Goal: Task Accomplishment & Management: Complete application form

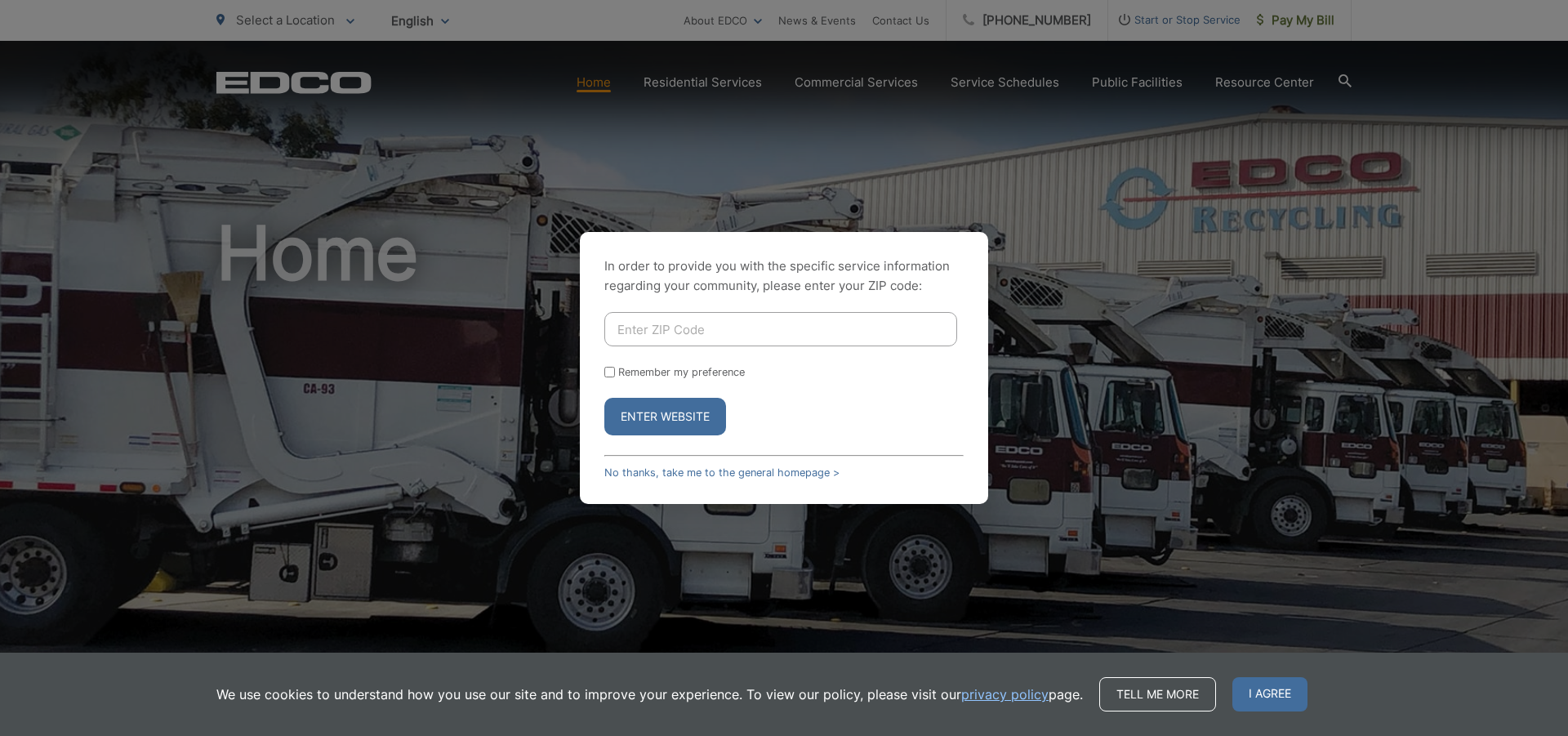
click at [704, 329] on input "Enter ZIP Code" at bounding box center [781, 329] width 353 height 34
type input "92105"
click at [698, 418] on button "Enter Website" at bounding box center [665, 417] width 122 height 38
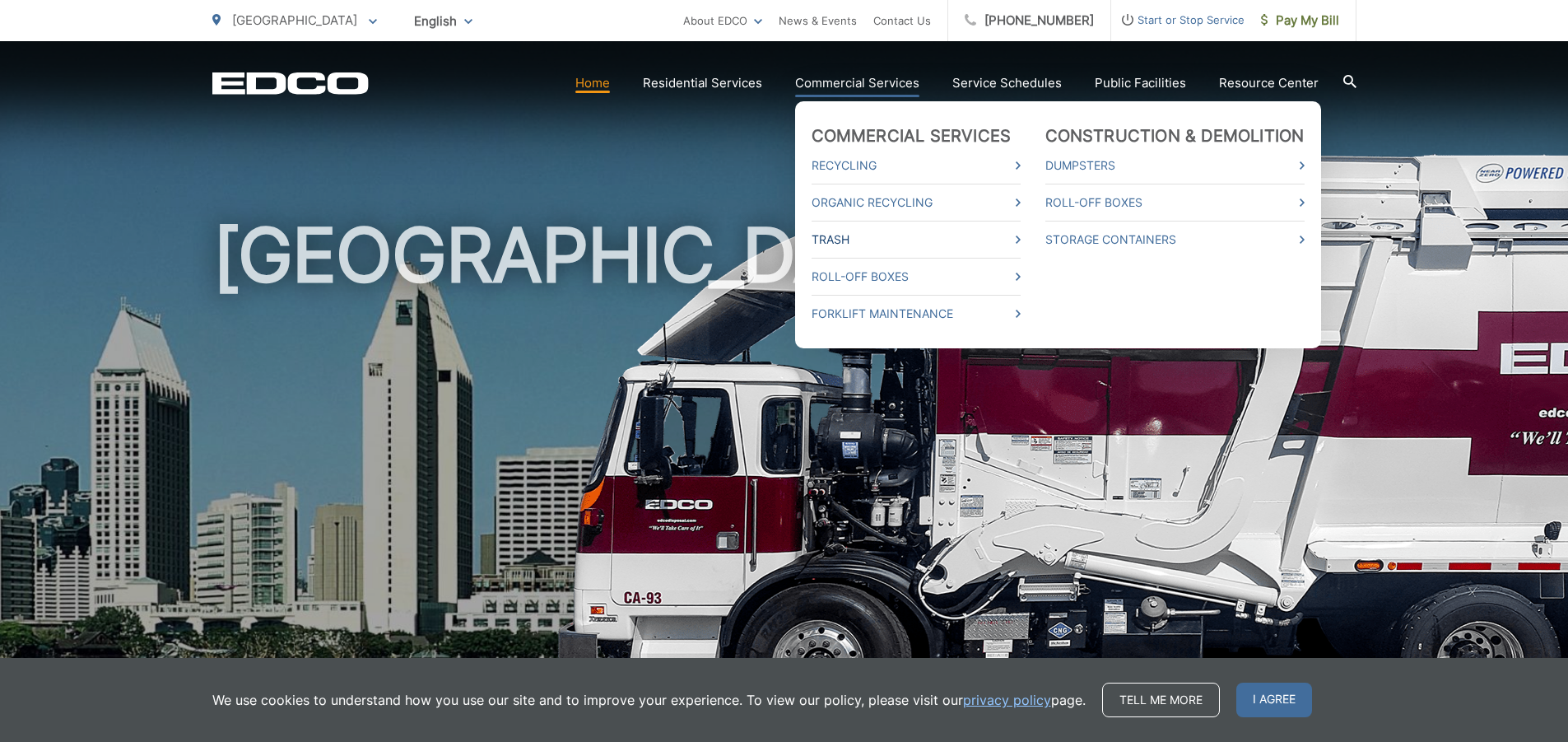
click at [850, 237] on link "Trash" at bounding box center [917, 240] width 209 height 20
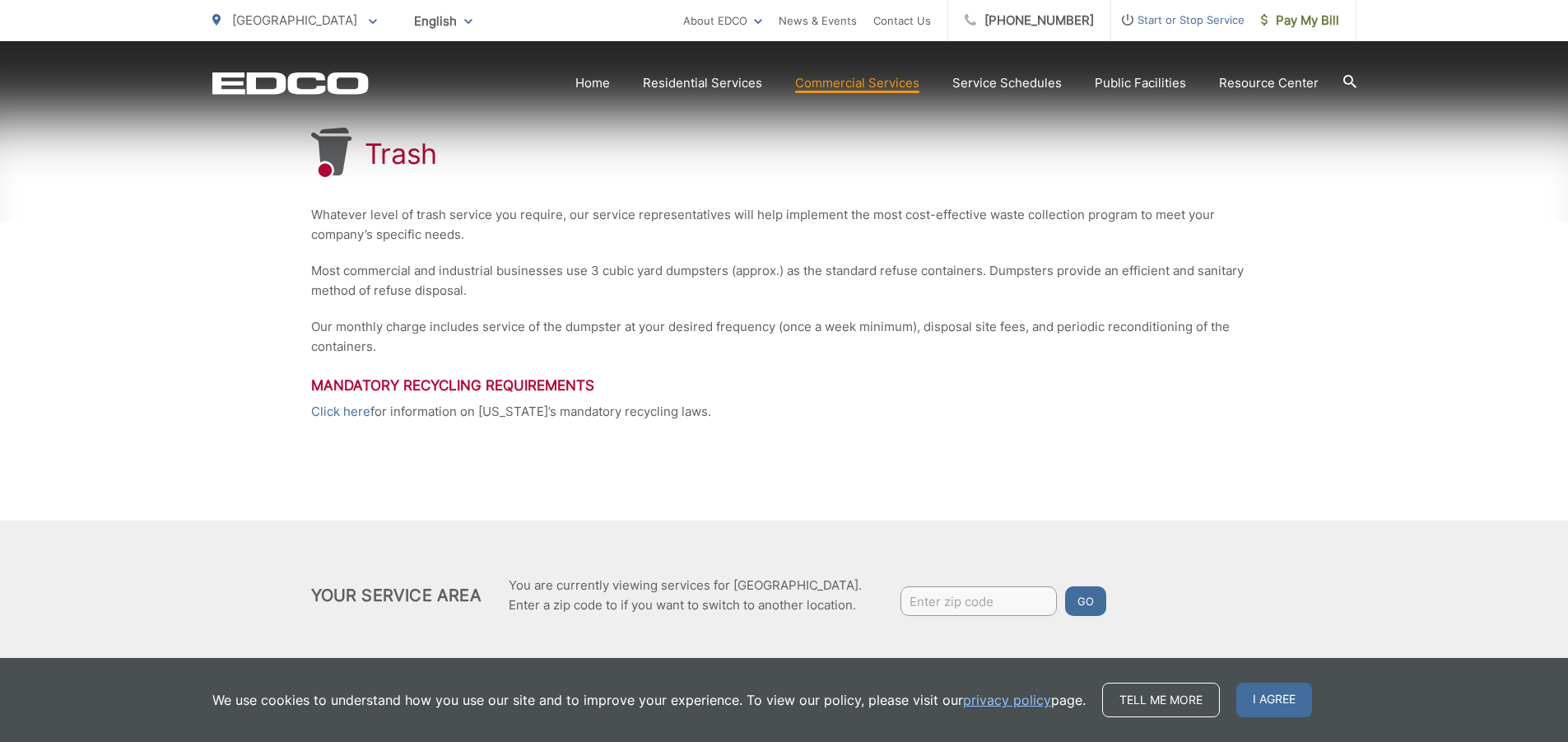
scroll to position [330, 0]
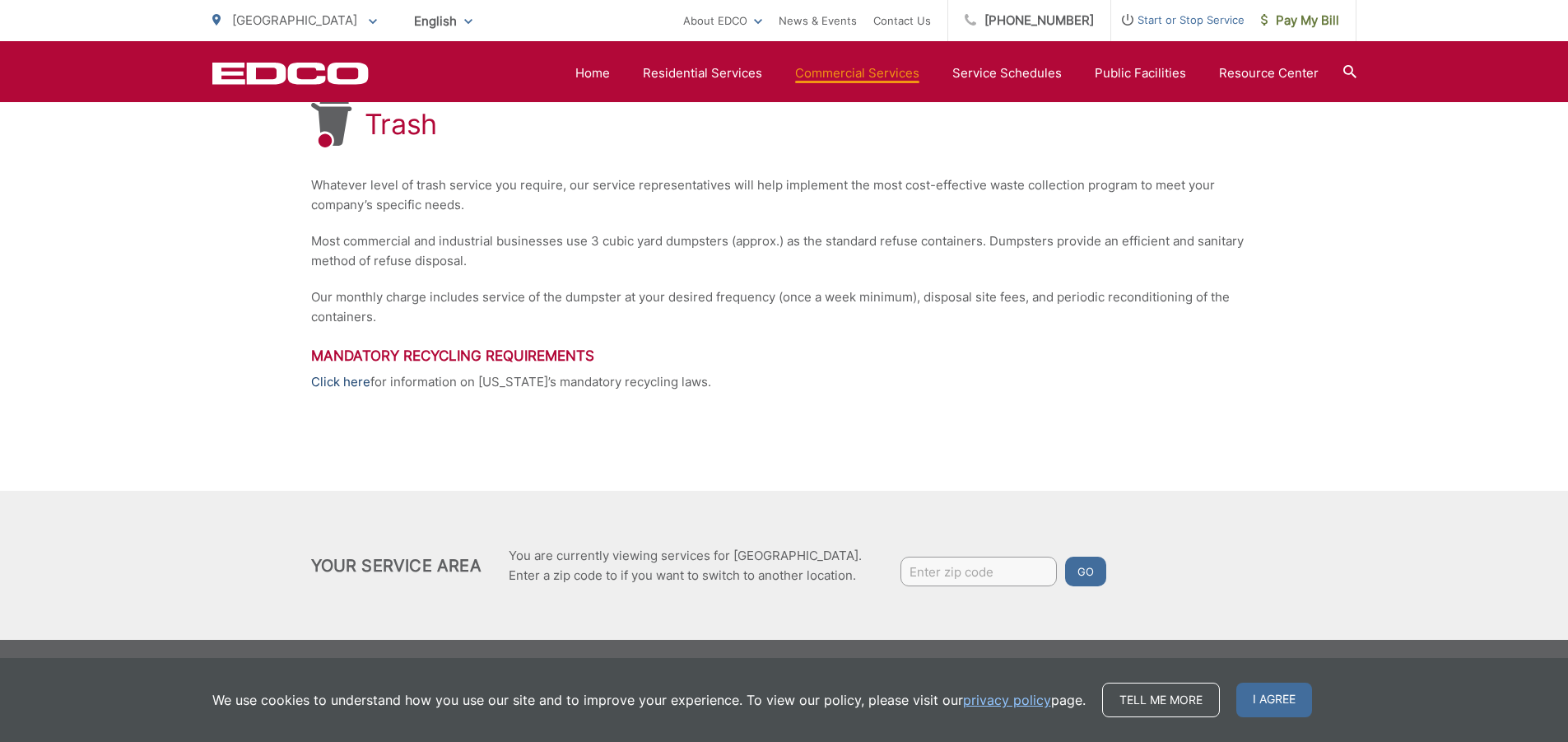
click at [333, 377] on link "Click here" at bounding box center [340, 381] width 59 height 20
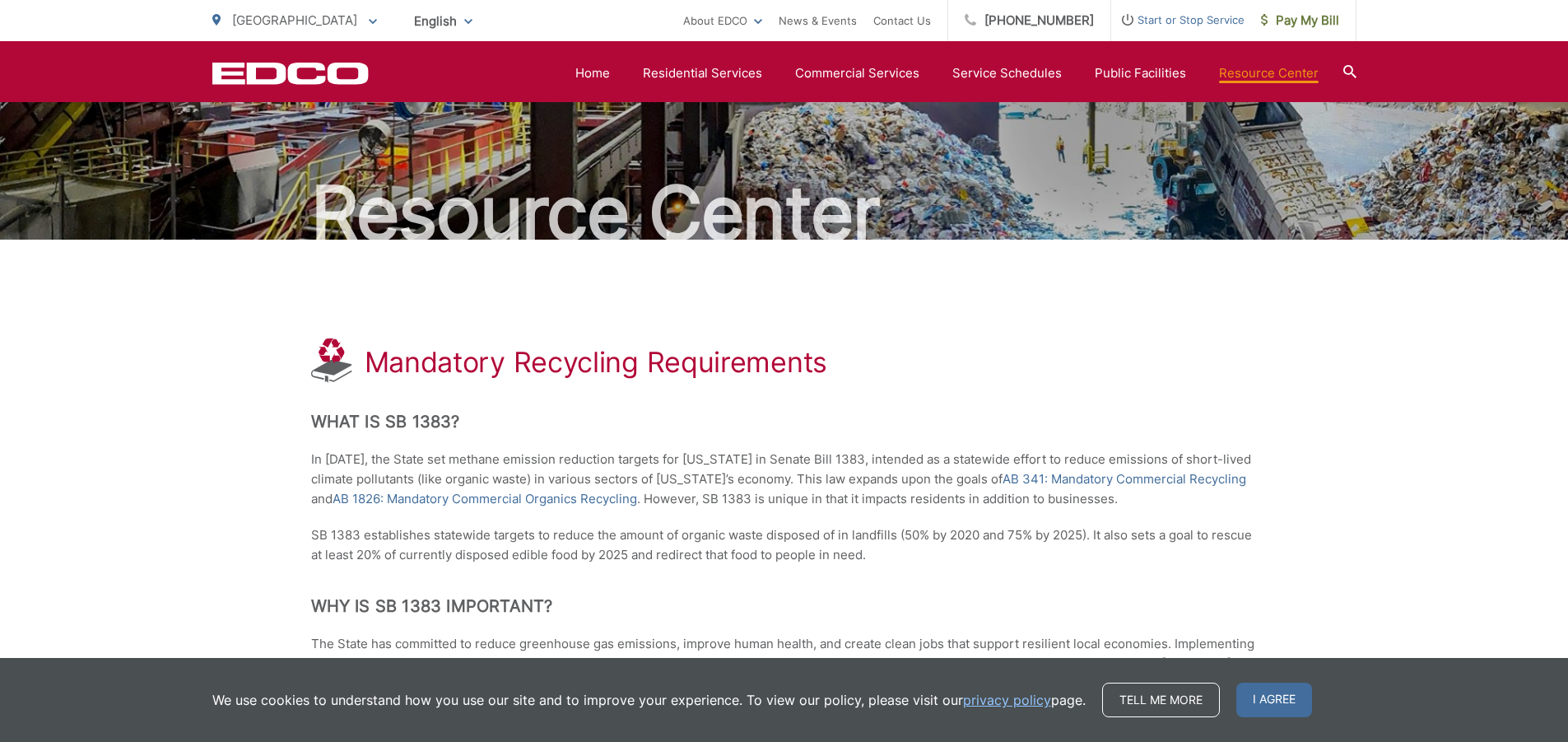
scroll to position [83, 0]
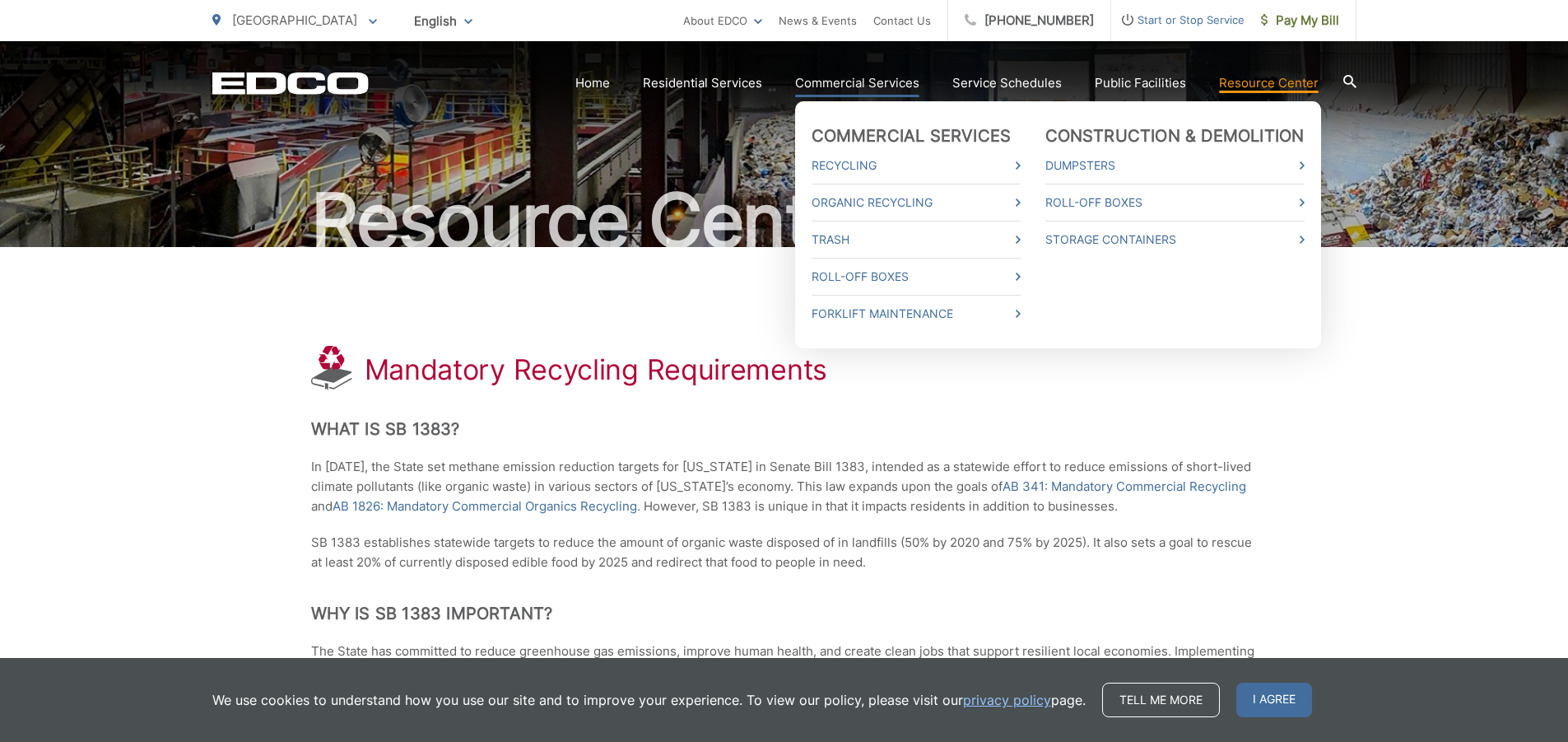
click at [881, 82] on link "Commercial Services" at bounding box center [857, 83] width 125 height 20
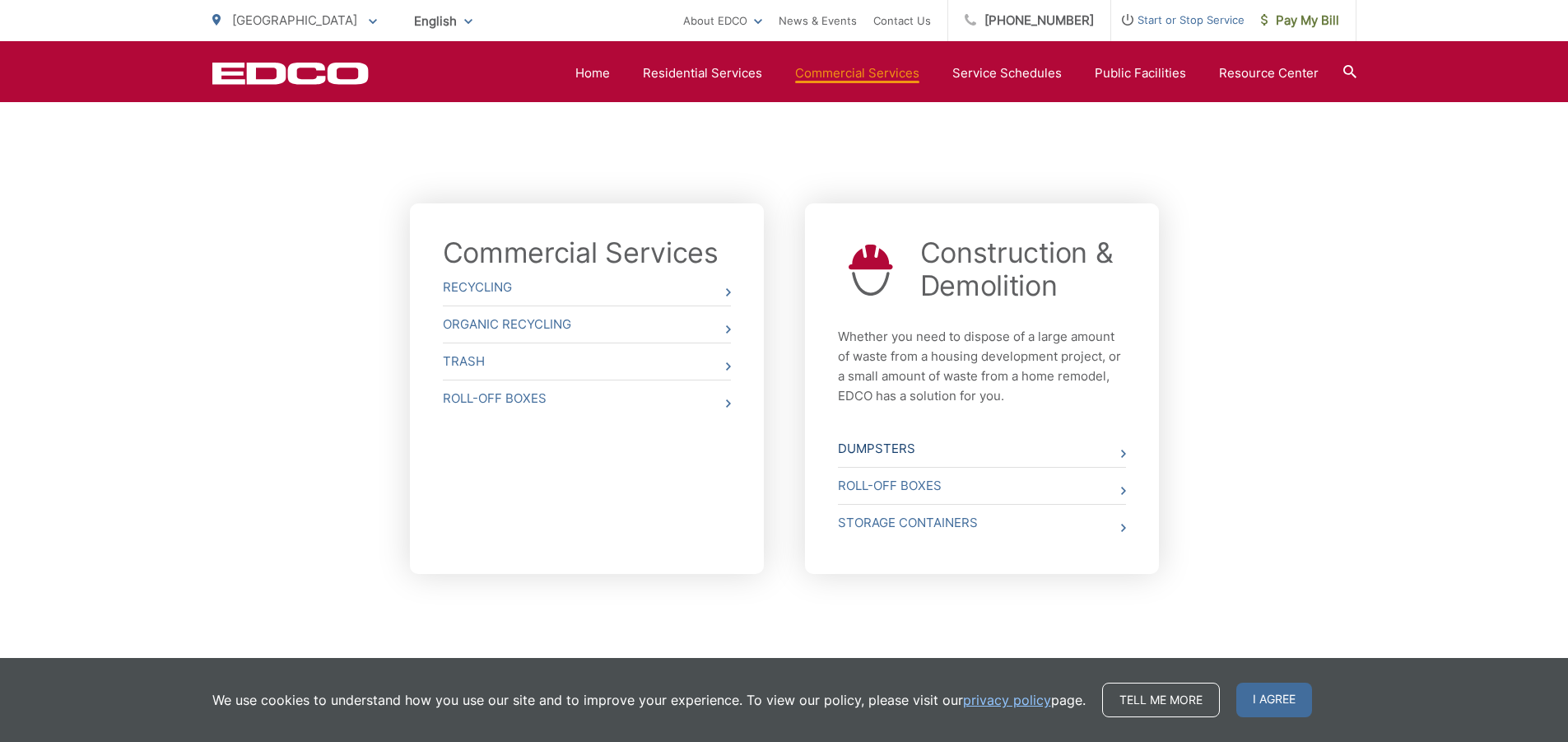
scroll to position [555, 0]
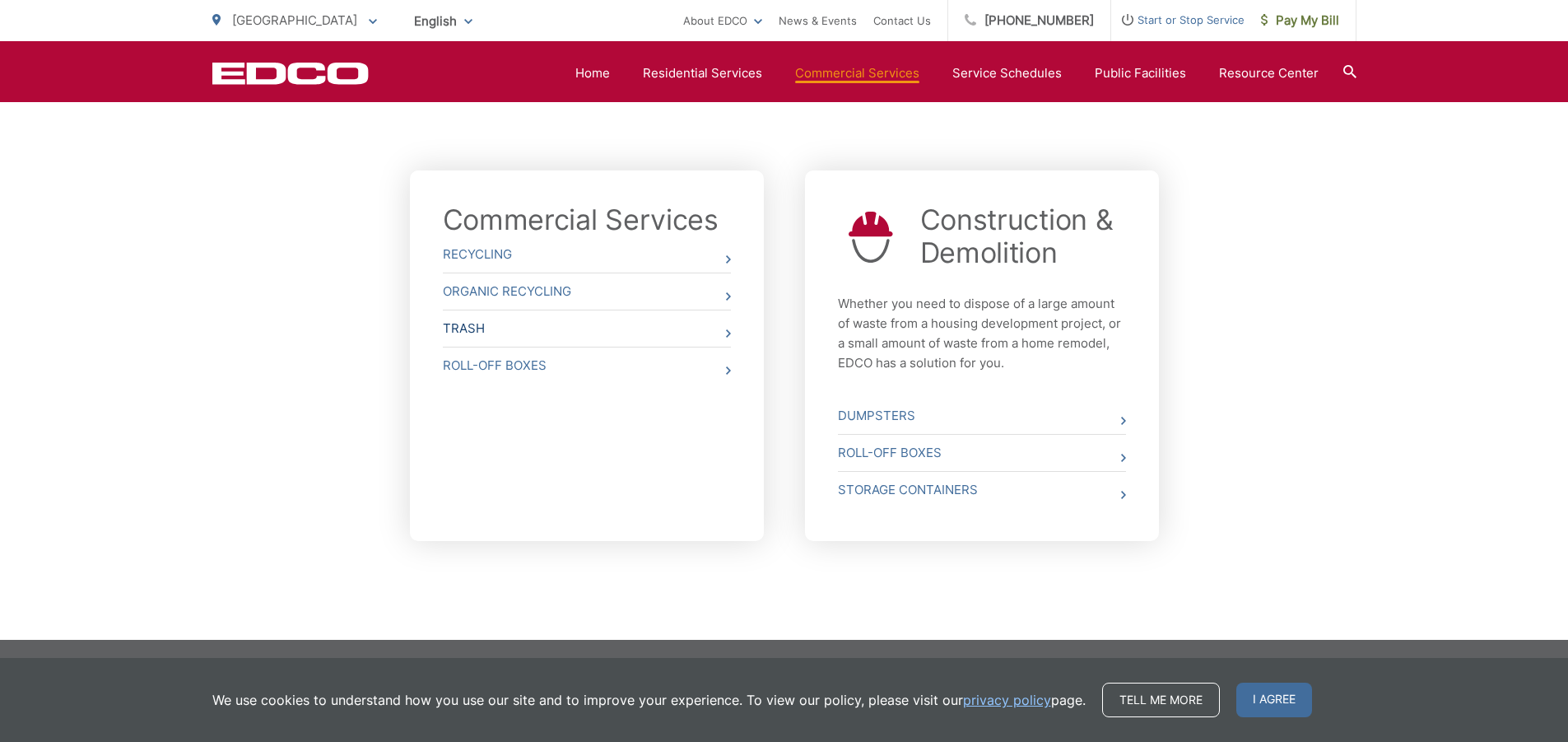
click at [678, 329] on link "Trash" at bounding box center [587, 328] width 288 height 36
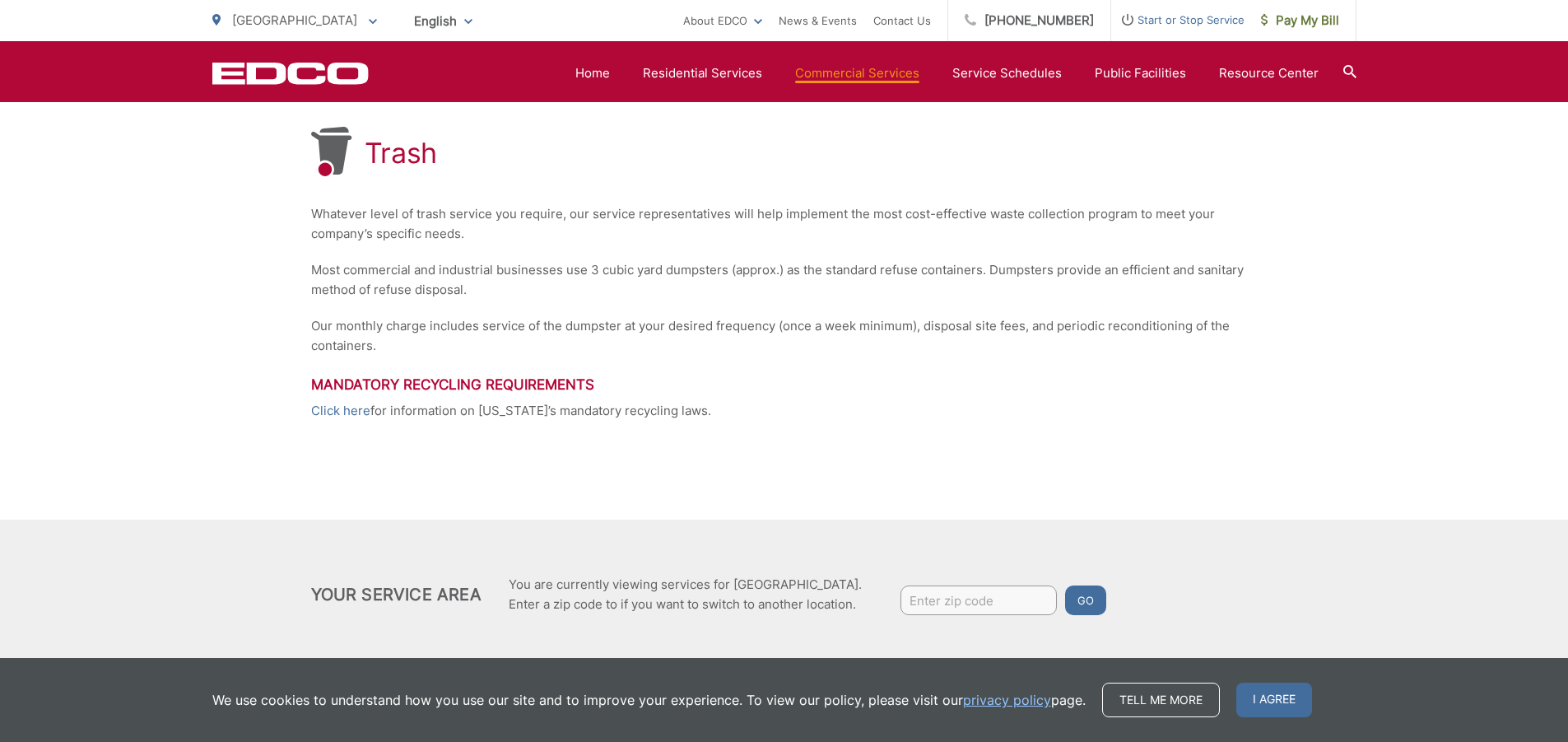
scroll to position [330, 0]
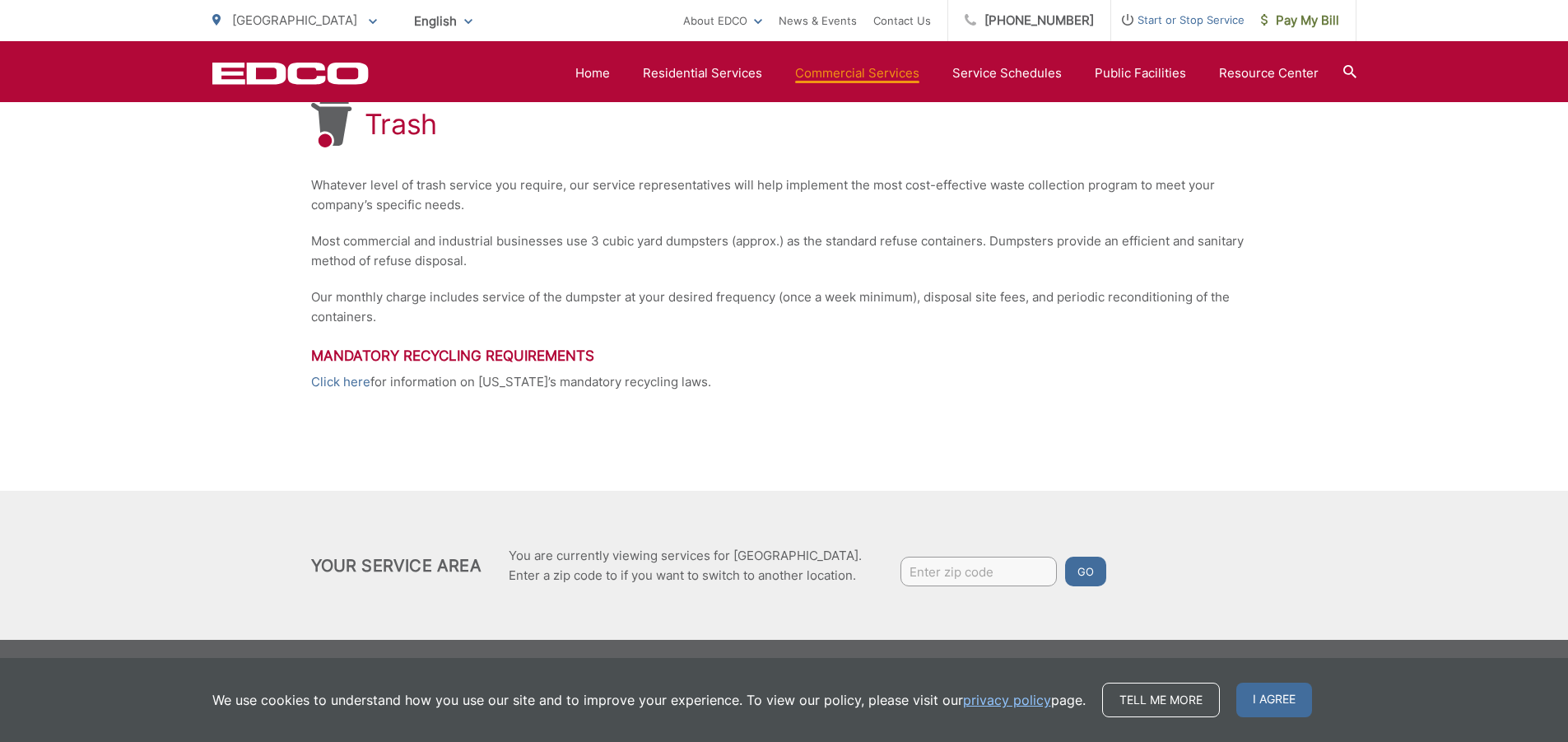
click at [952, 576] on input "Enter zip code" at bounding box center [978, 571] width 157 height 29
type input "92105"
click at [1095, 579] on button "Go" at bounding box center [1085, 571] width 41 height 29
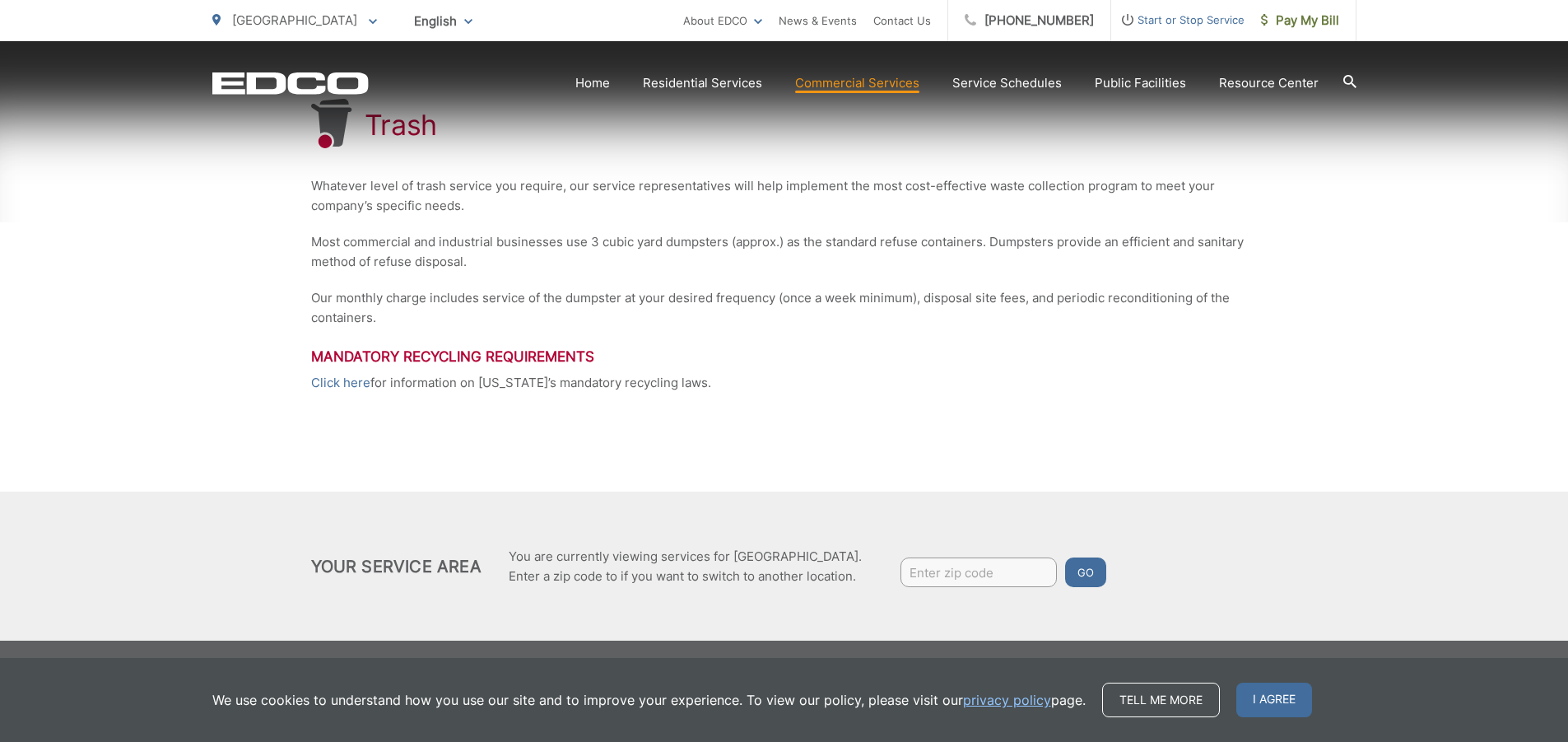
scroll to position [330, 0]
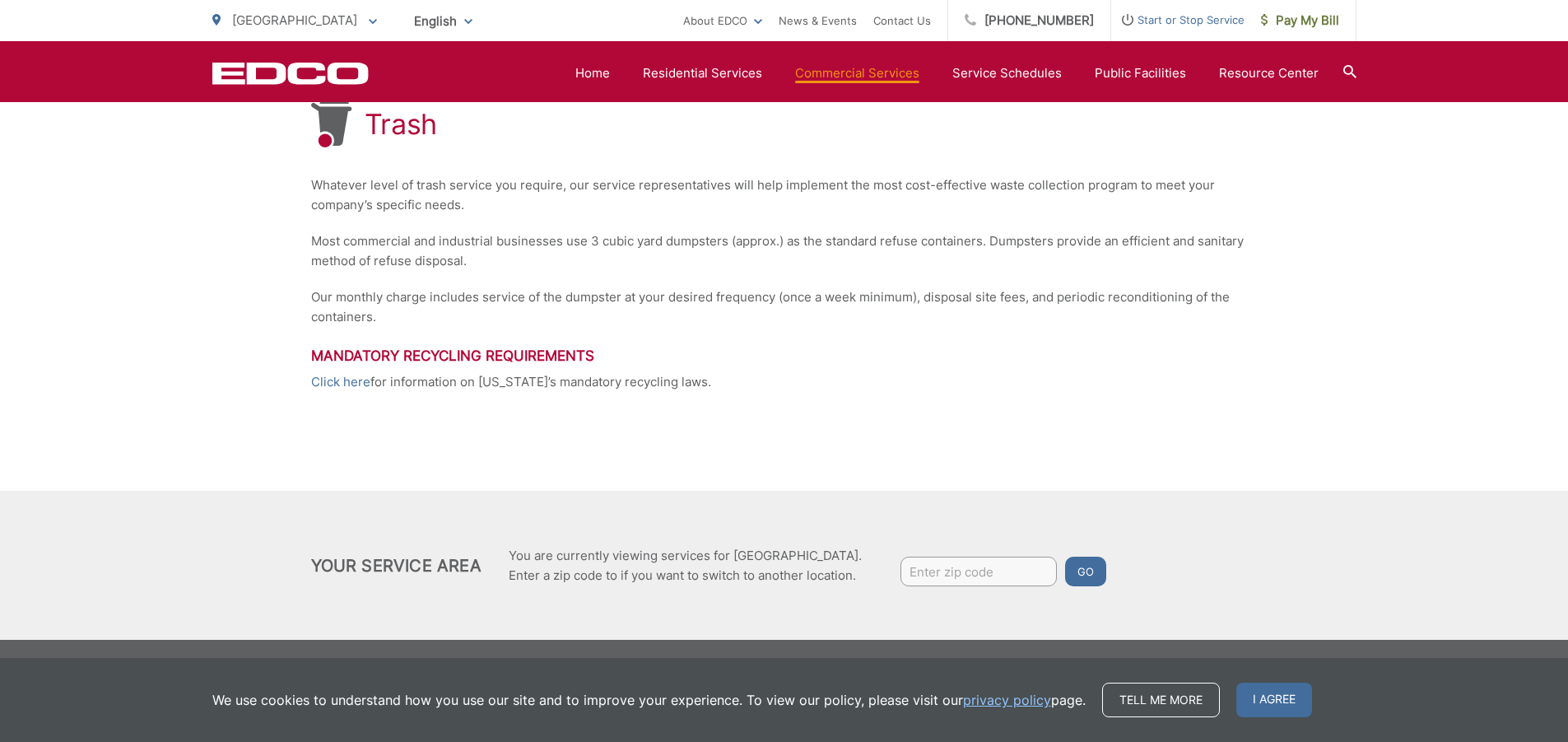
click at [544, 365] on div "Trash Whatever level of trash service you require, our service representatives …" at bounding box center [784, 244] width 947 height 492
click at [952, 582] on input "Enter zip code" at bounding box center [978, 571] width 157 height 29
type input "92105"
click at [1078, 576] on button "Go" at bounding box center [1085, 571] width 41 height 29
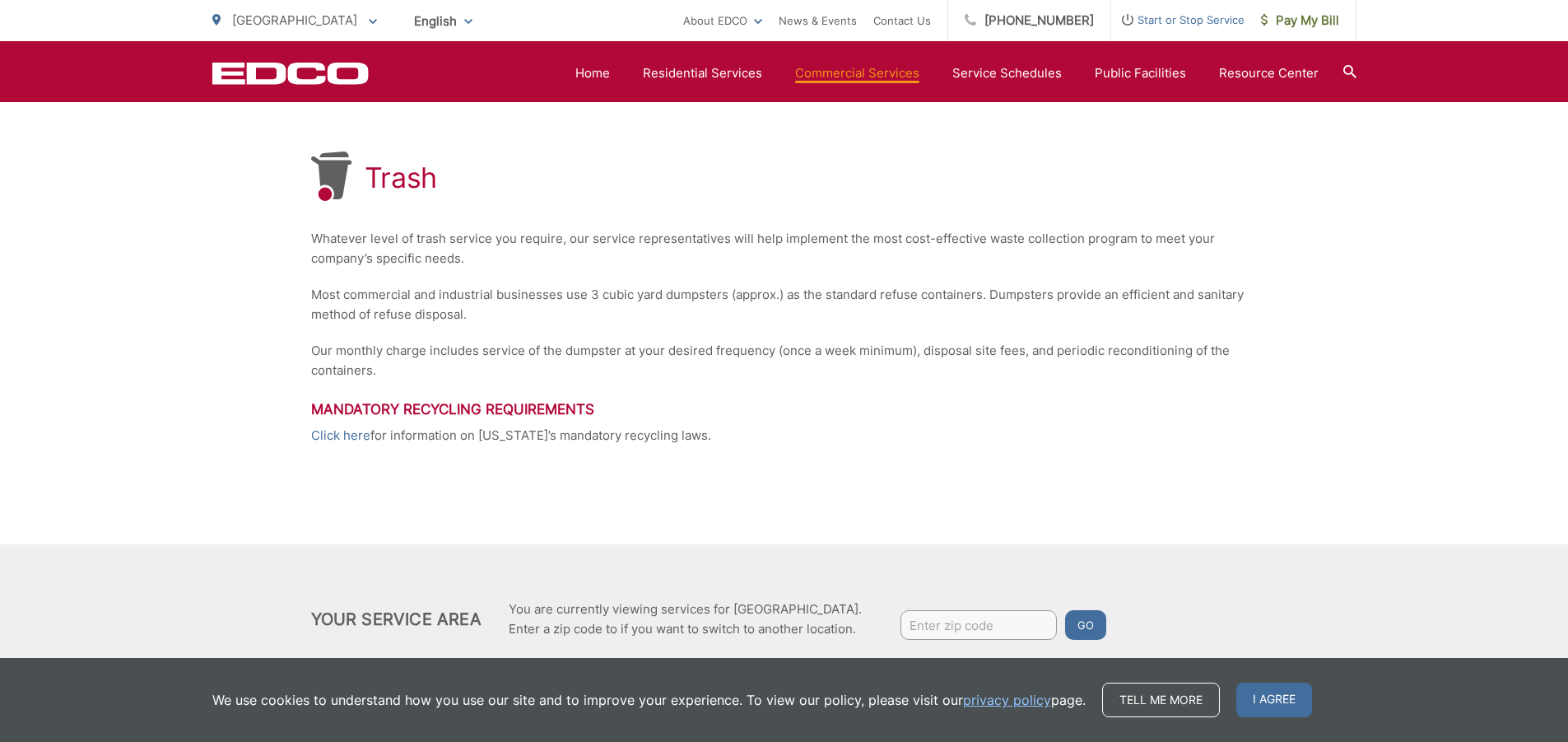
scroll to position [166, 0]
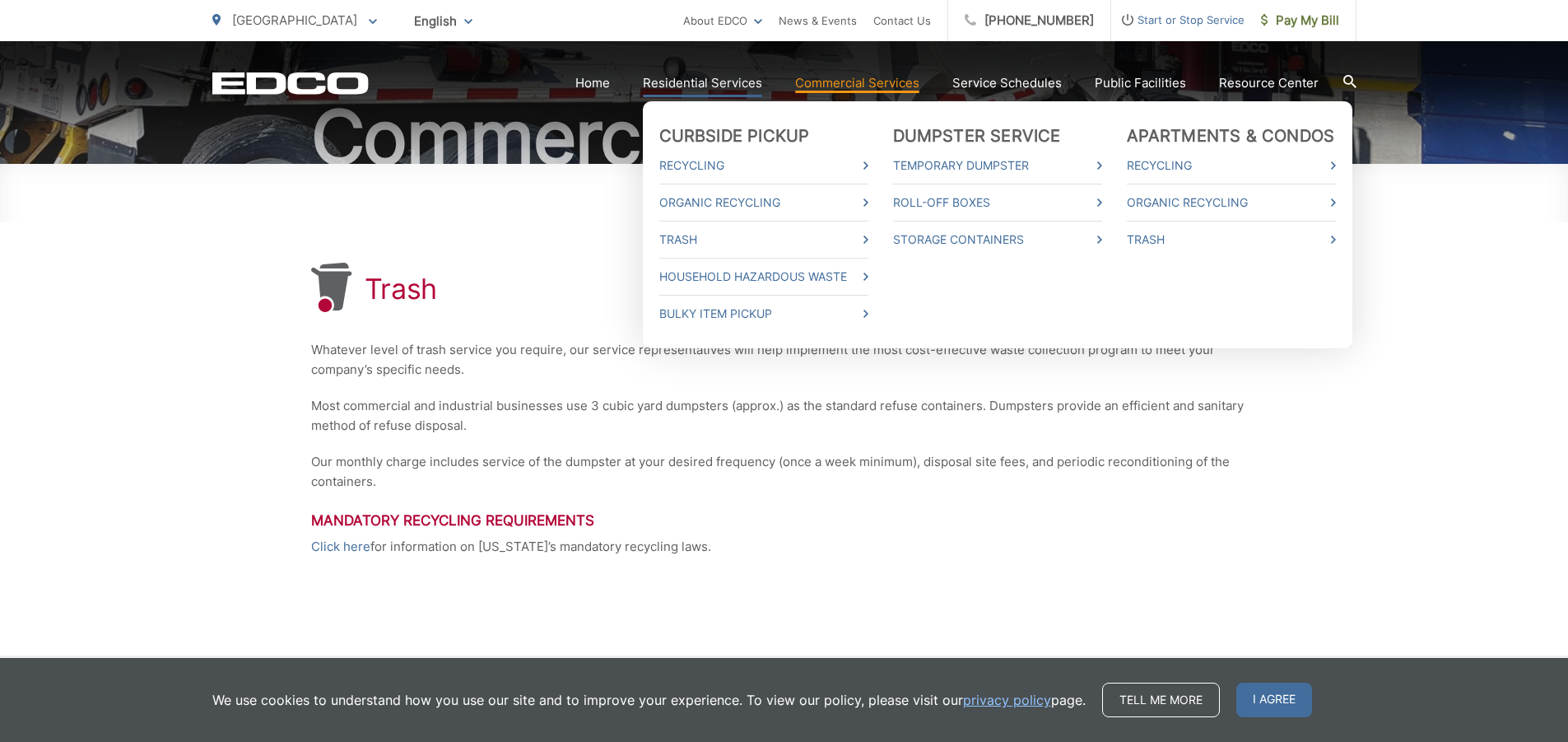
click at [684, 81] on link "Residential Services" at bounding box center [703, 83] width 120 height 20
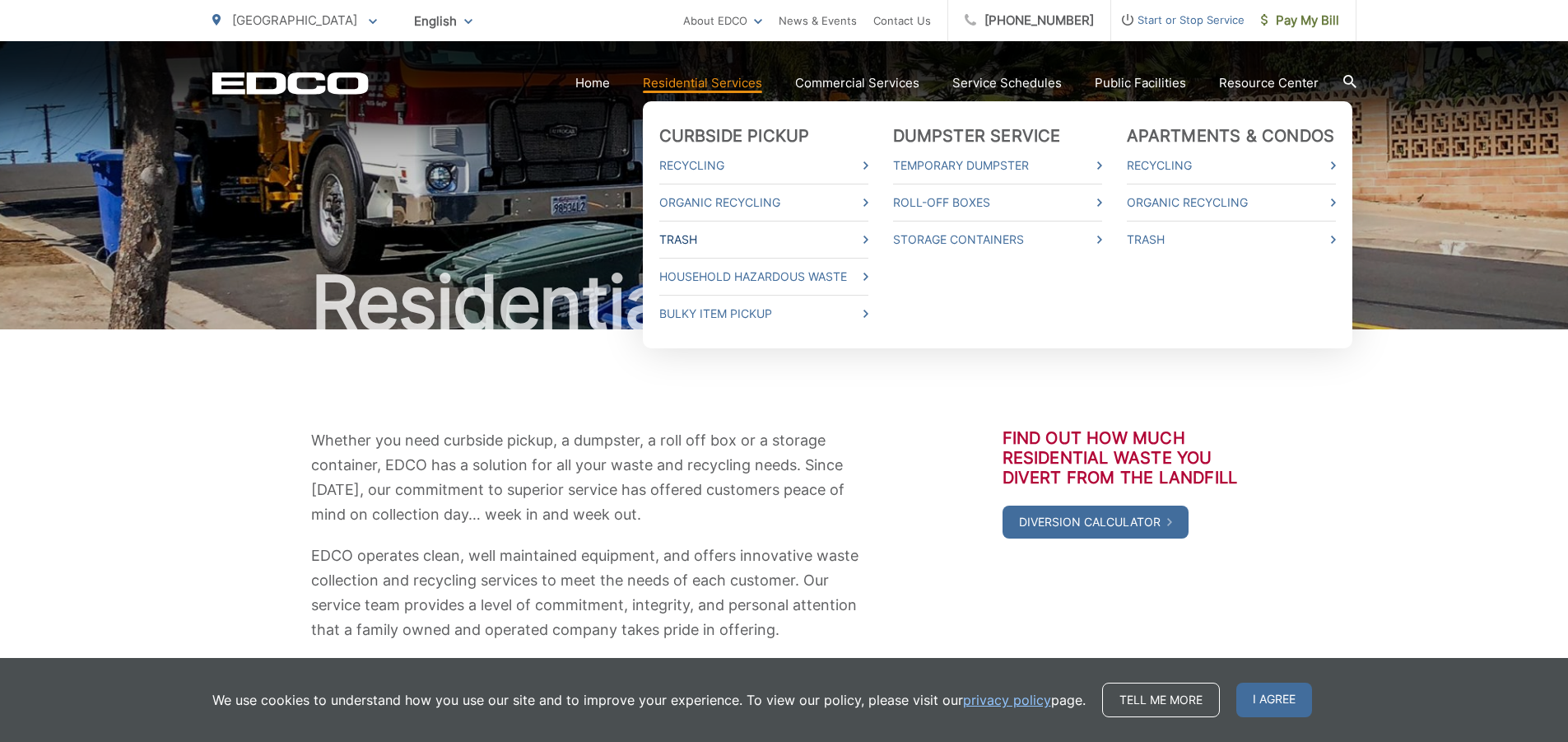
click at [708, 246] on link "Trash" at bounding box center [765, 240] width 209 height 20
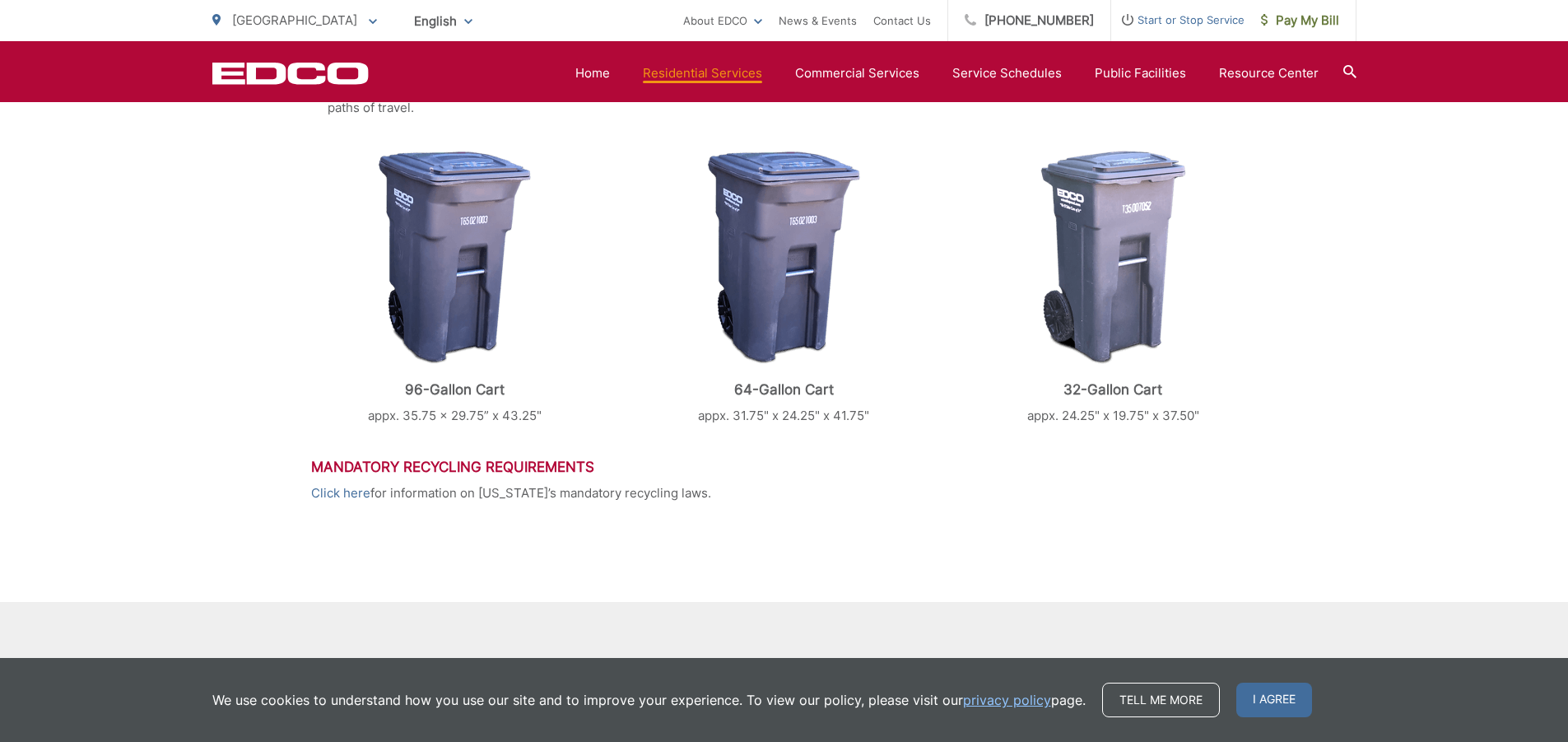
scroll to position [659, 0]
click at [437, 262] on img at bounding box center [455, 257] width 152 height 214
click at [436, 238] on img at bounding box center [455, 257] width 152 height 214
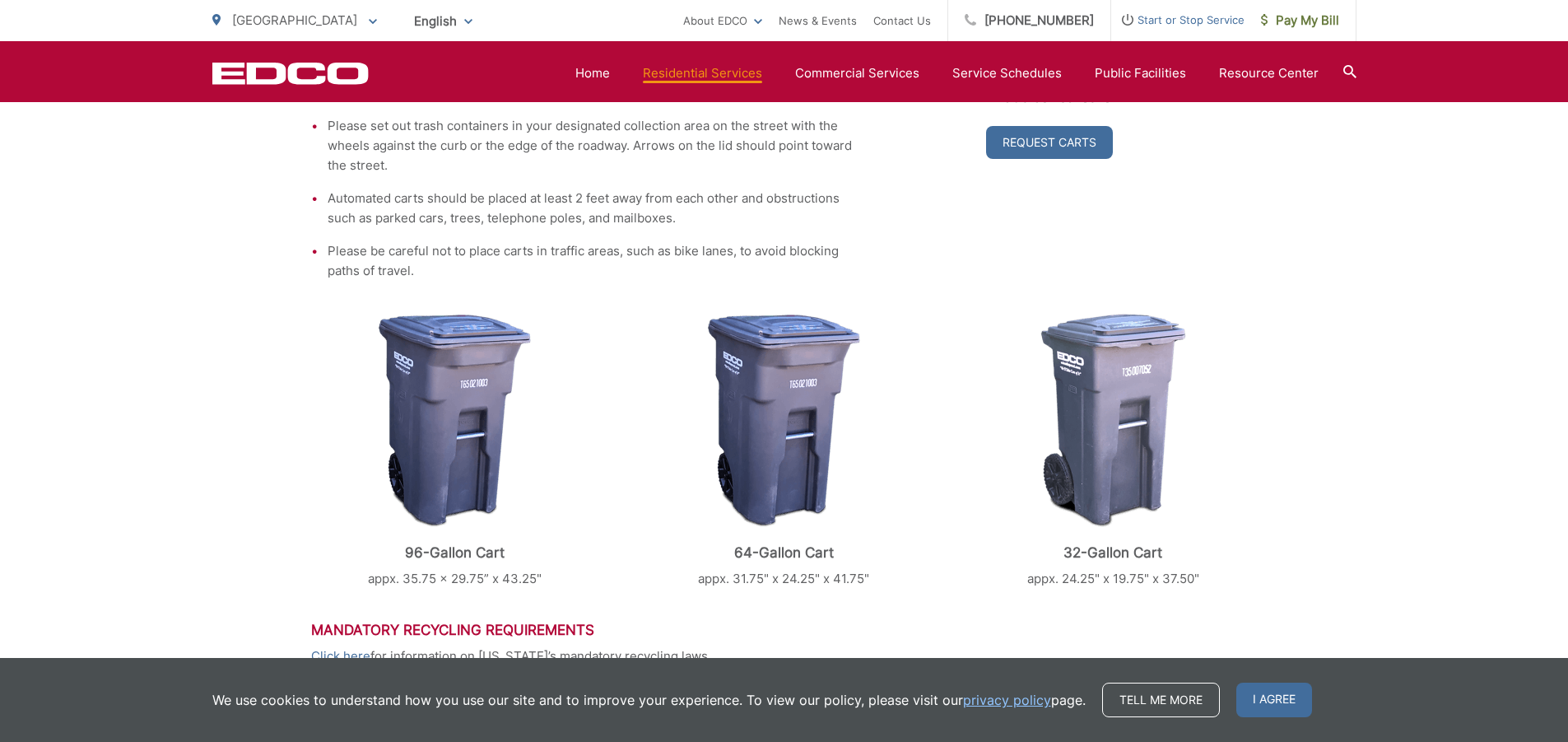
scroll to position [495, 0]
click at [439, 390] on img at bounding box center [455, 421] width 152 height 214
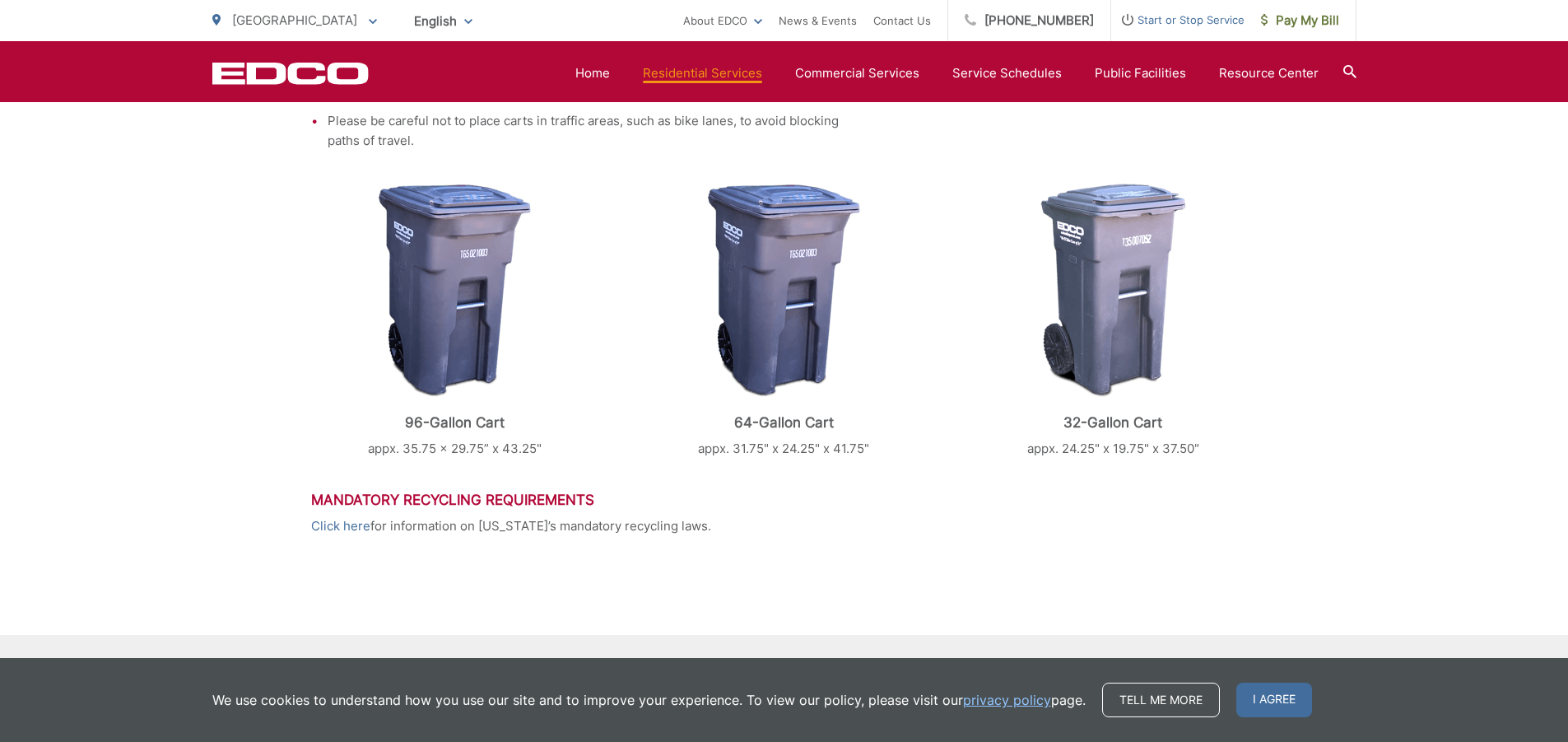
scroll to position [605, 0]
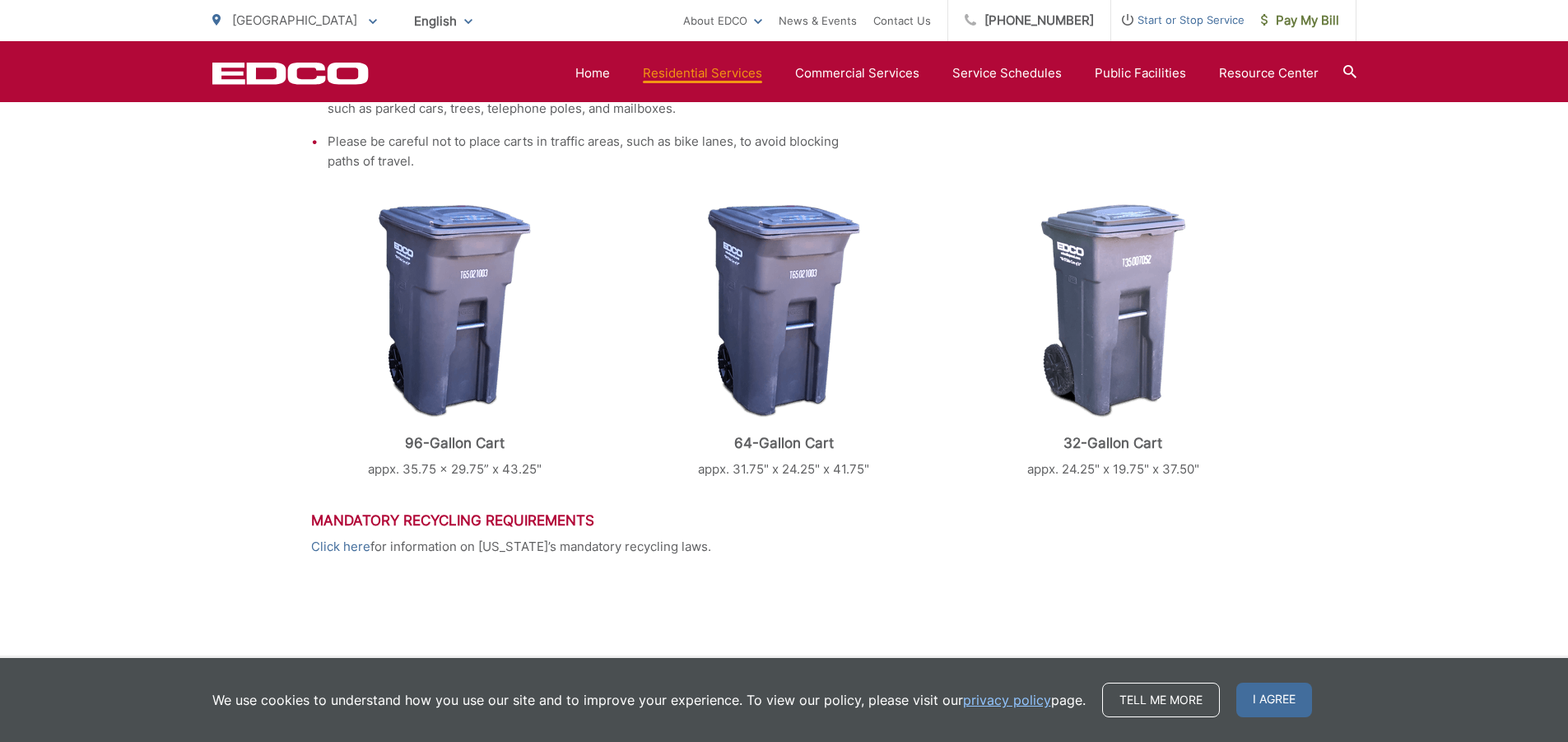
click at [766, 304] on img at bounding box center [784, 311] width 152 height 214
click at [767, 304] on img at bounding box center [784, 311] width 152 height 214
click at [1118, 329] on img at bounding box center [1113, 311] width 145 height 214
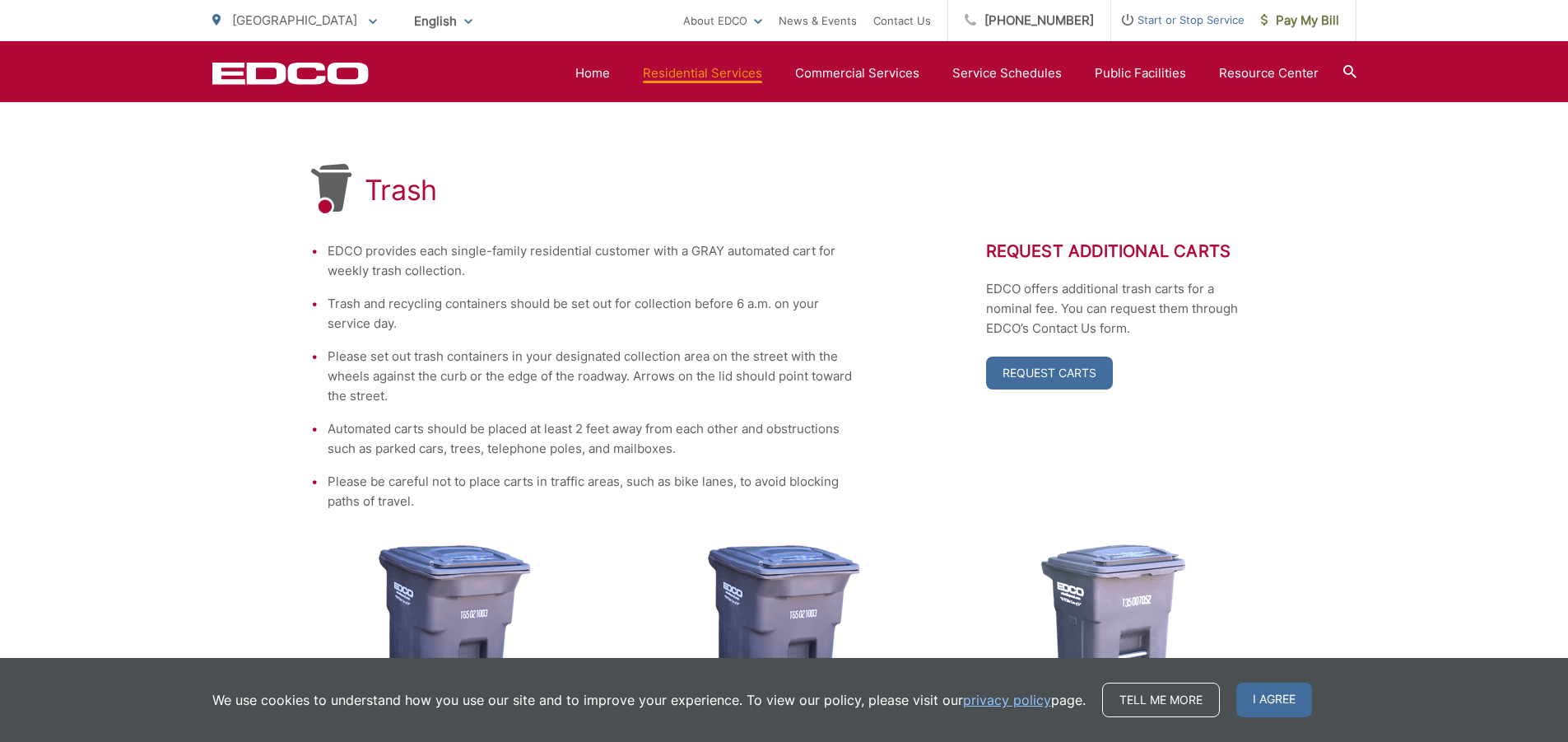
scroll to position [193, 0]
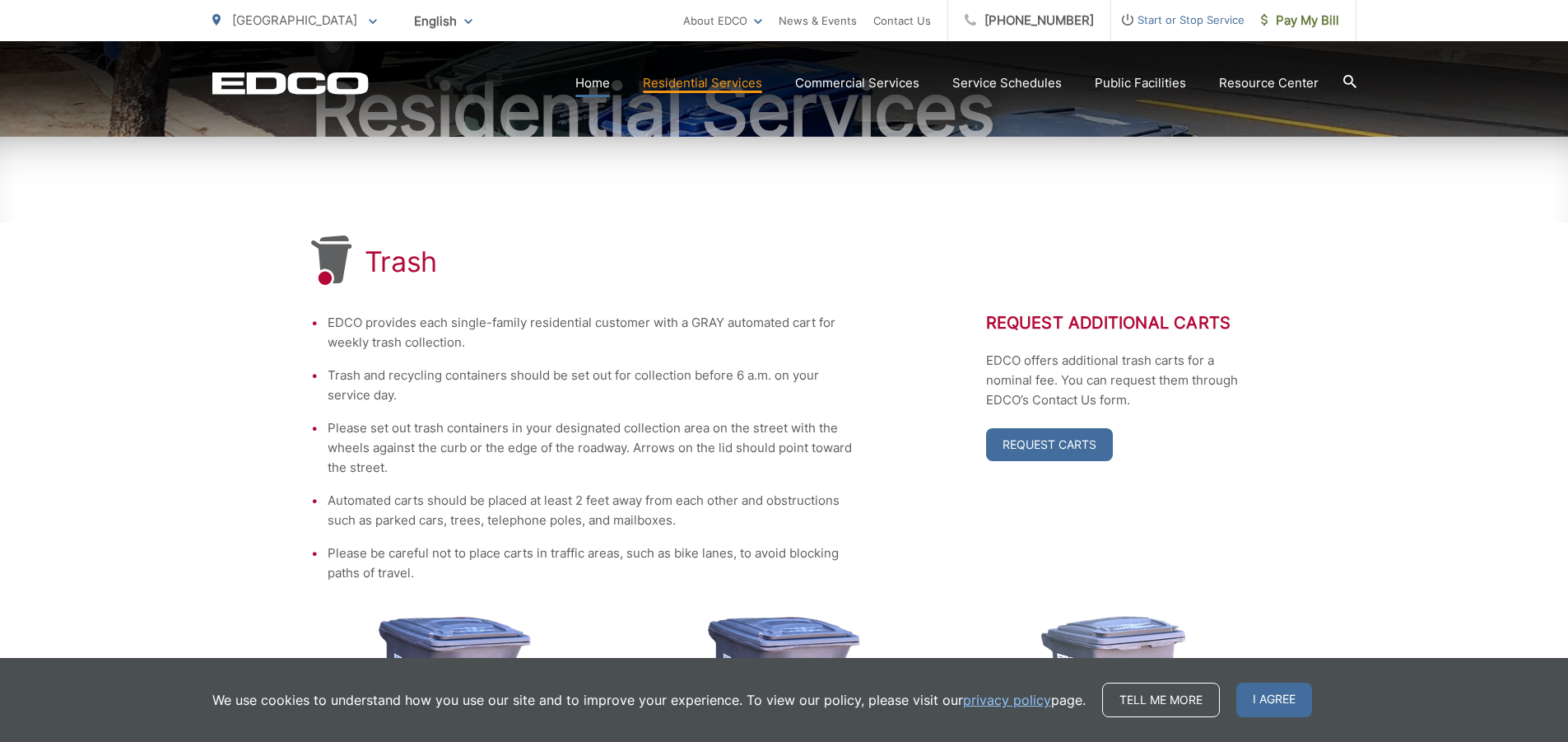
click at [603, 82] on link "Home" at bounding box center [592, 83] width 34 height 20
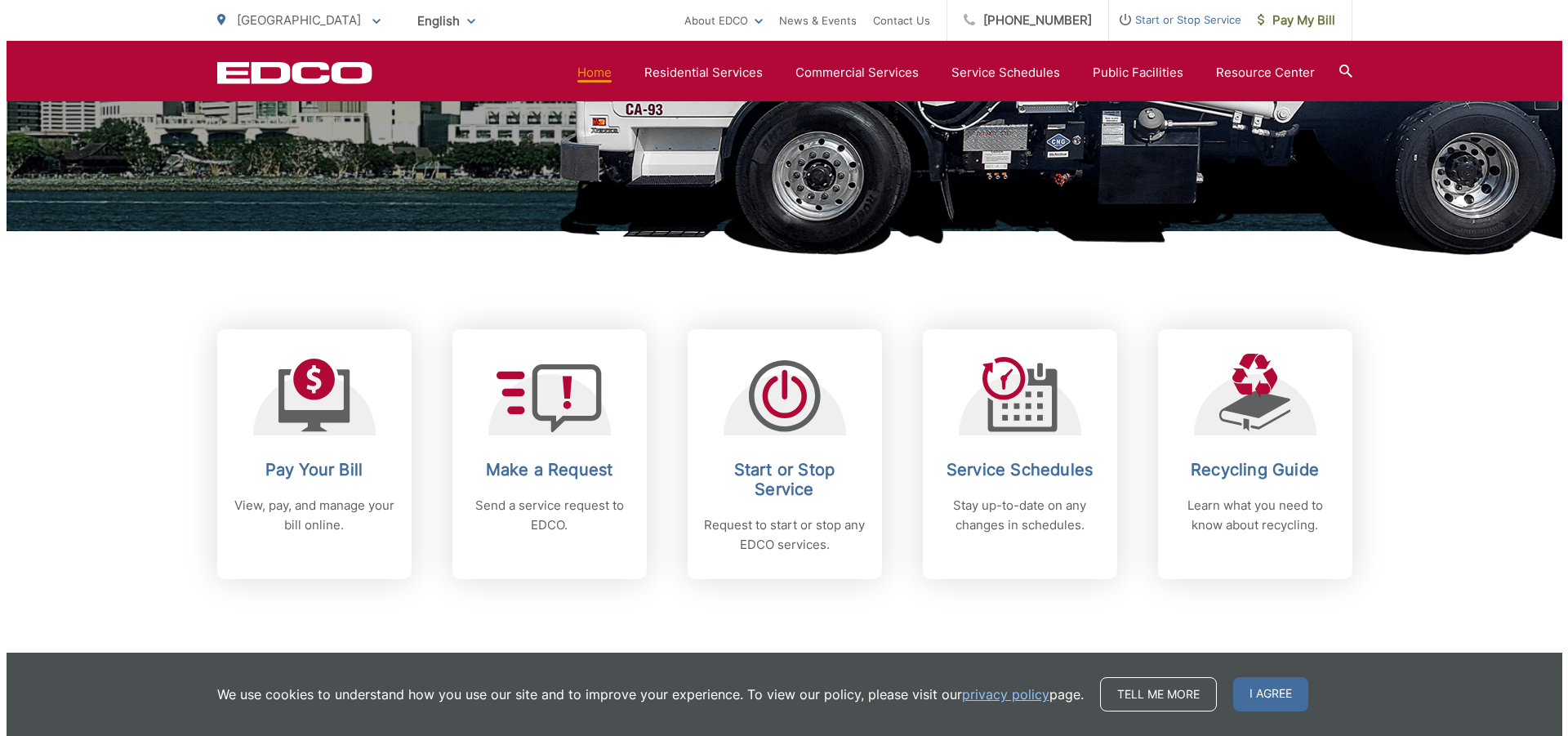
scroll to position [572, 0]
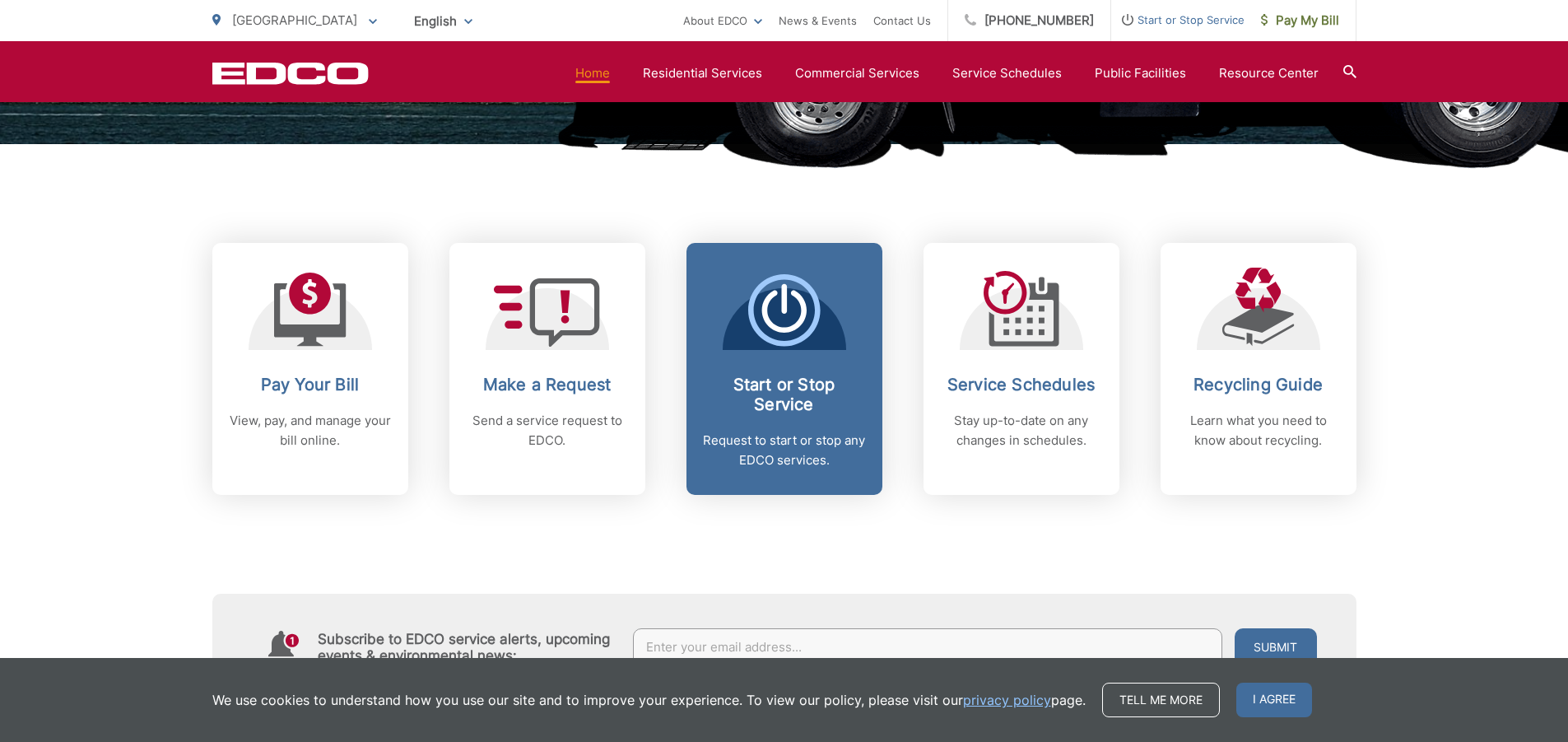
click at [767, 400] on h2 "Start or Stop Service" at bounding box center [784, 395] width 163 height 40
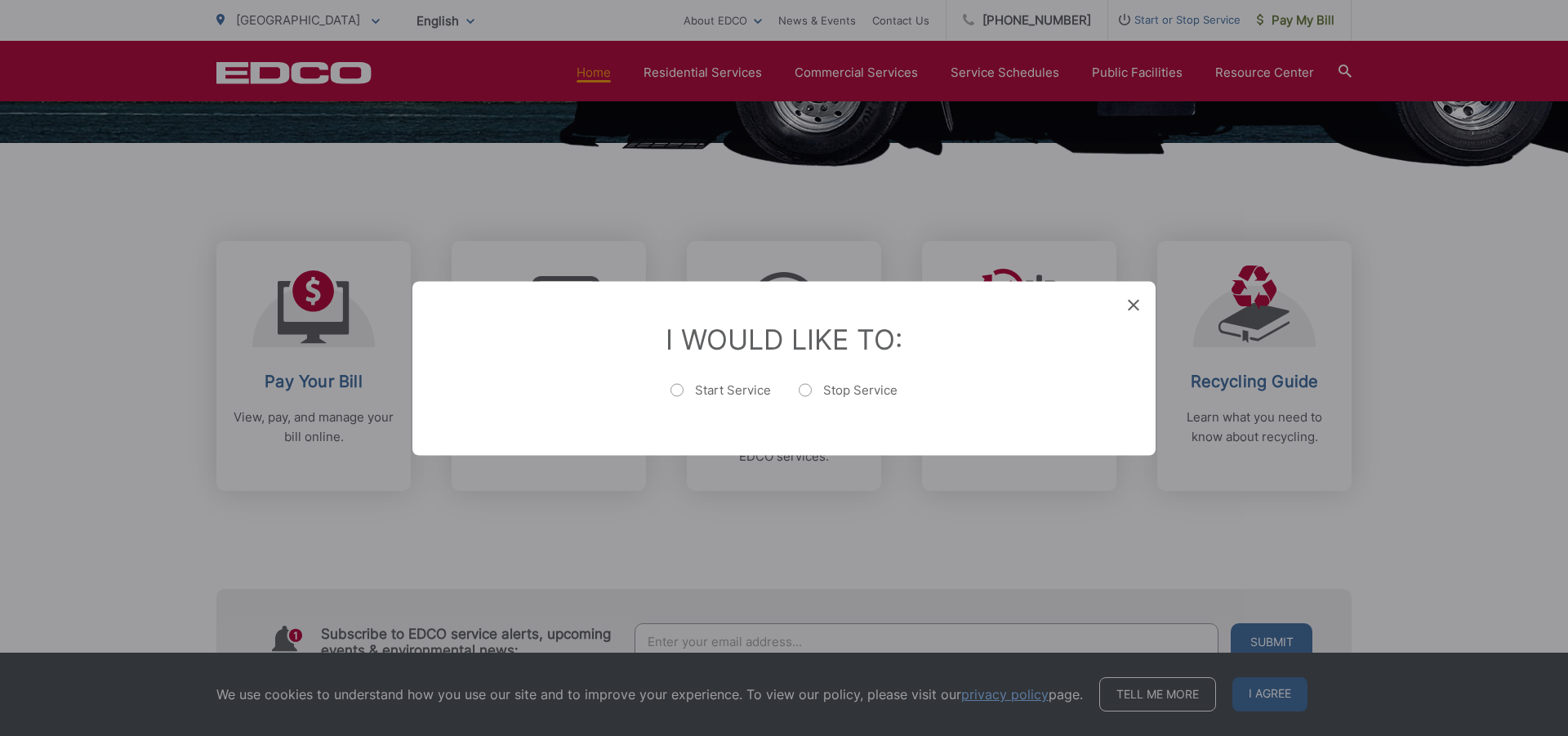
click at [677, 393] on label "Start Service" at bounding box center [721, 397] width 101 height 33
radio input "true"
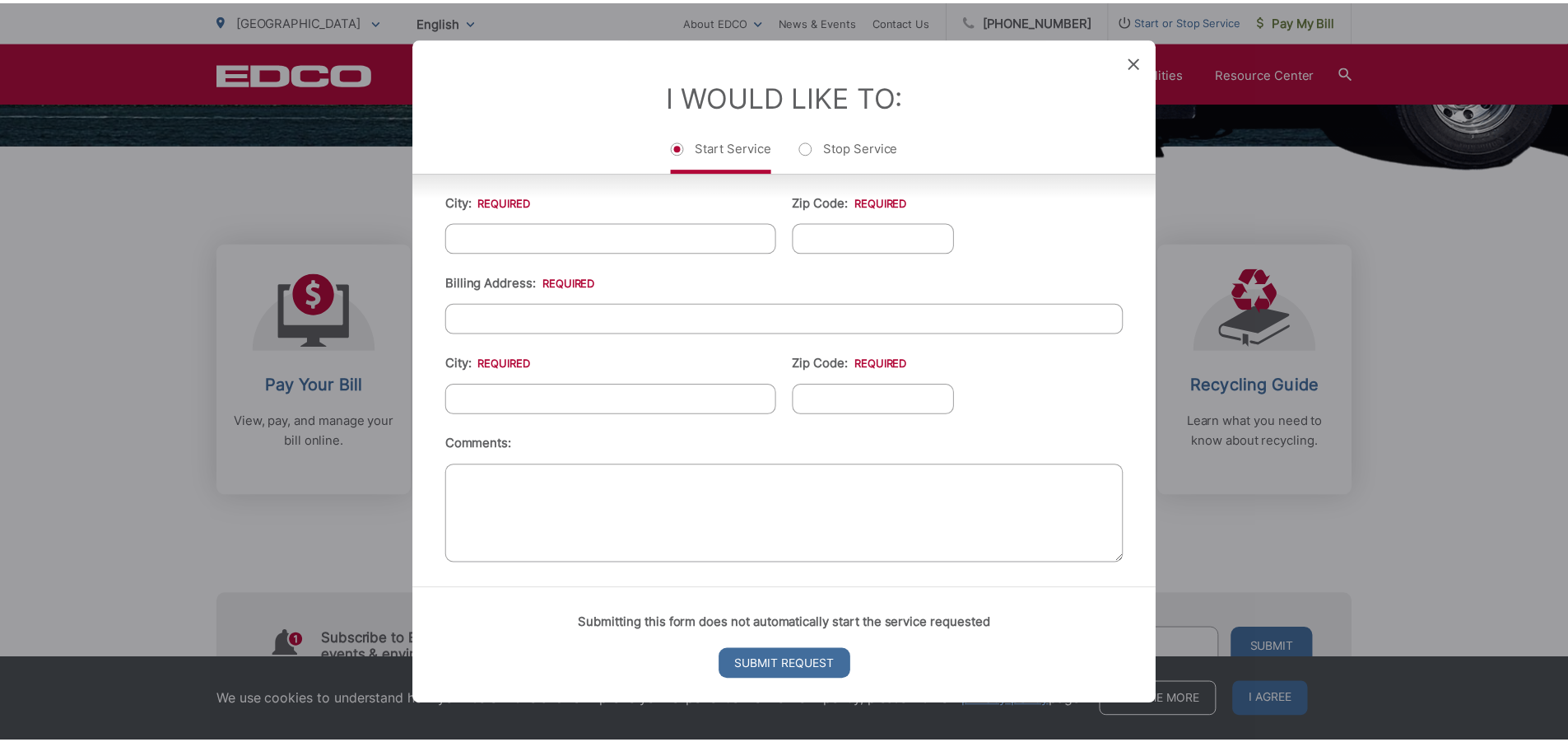
scroll to position [581, 0]
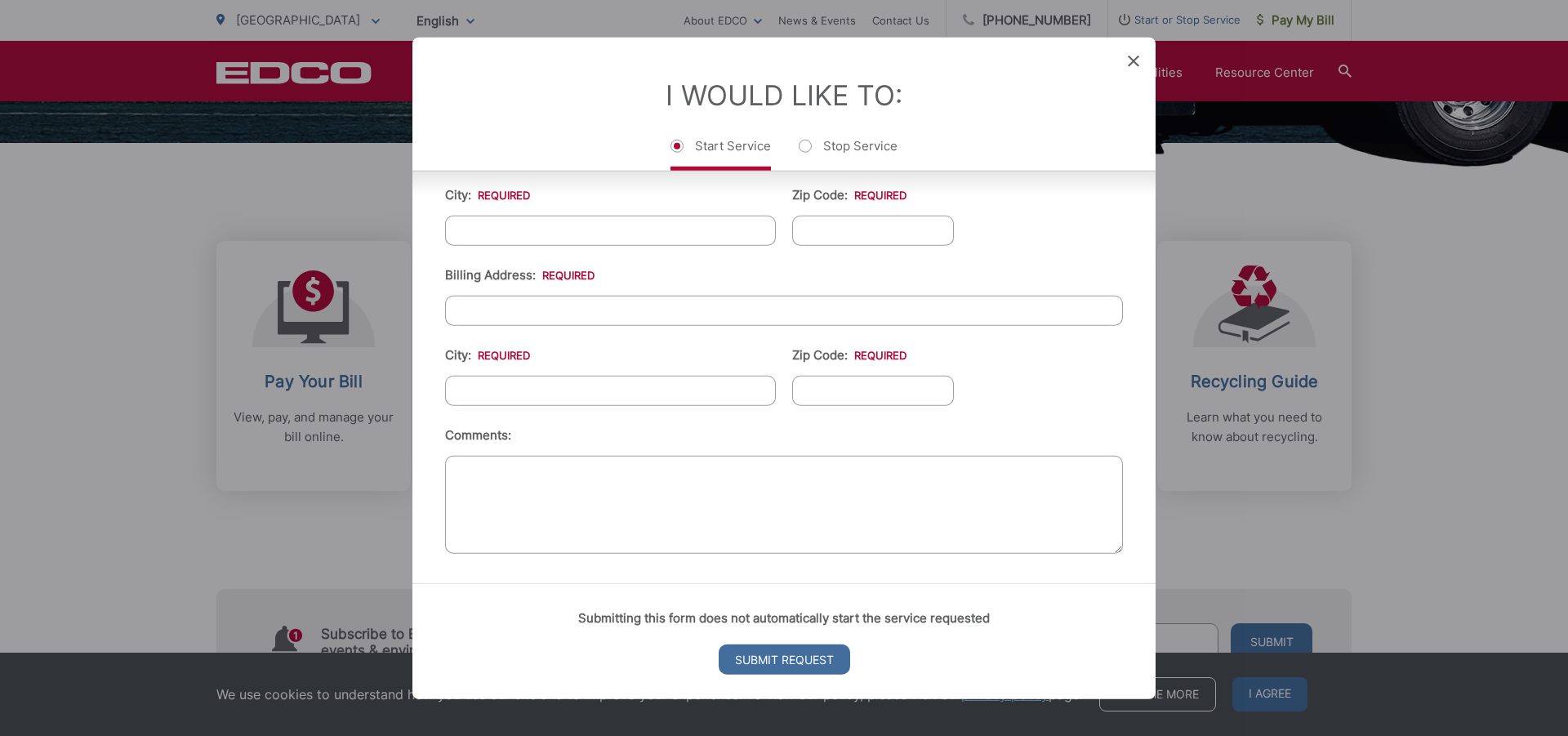
click at [80, 196] on div "Entry Status None In Progress Completed None None In Progress Completed I Would…" at bounding box center [784, 368] width 1568 height 736
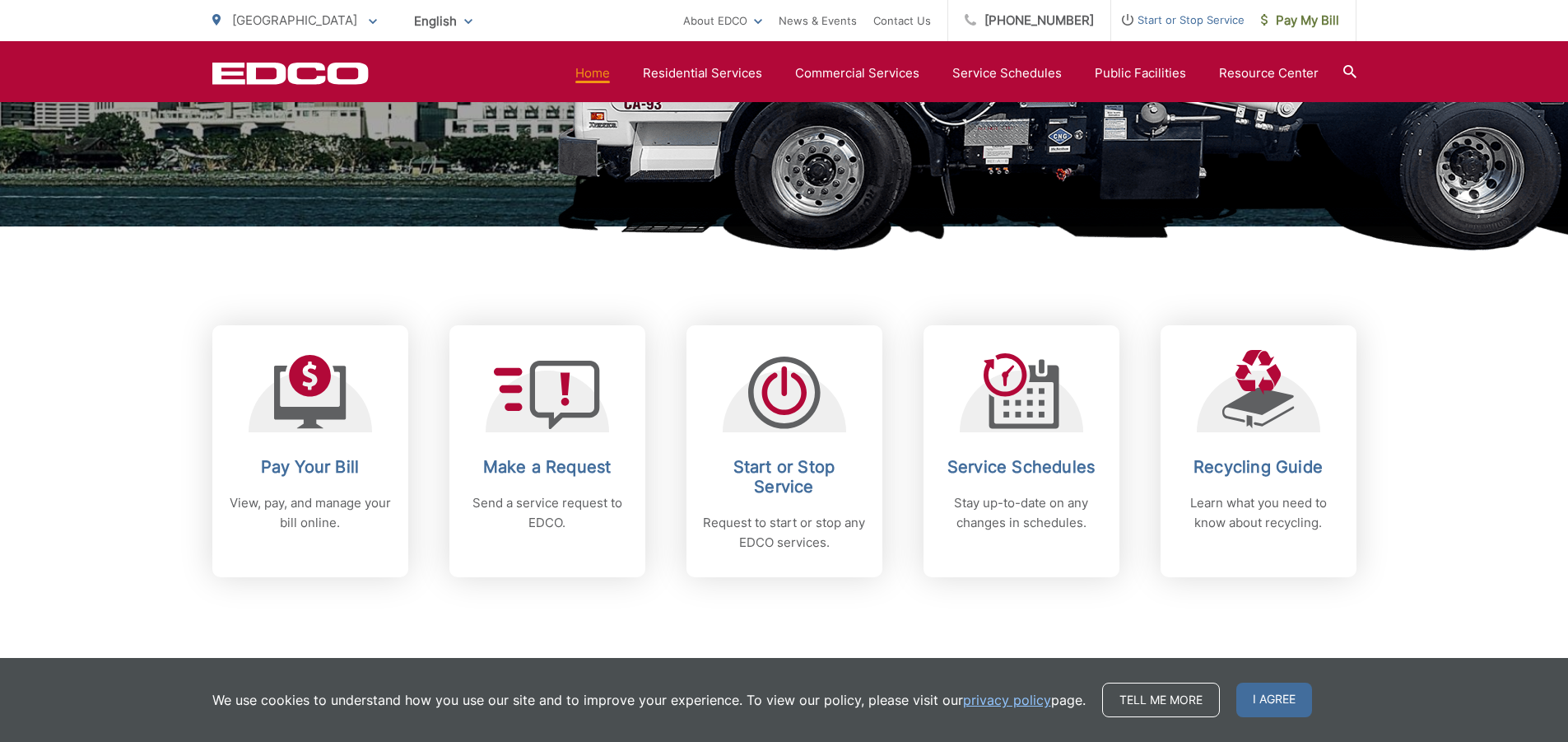
scroll to position [576, 0]
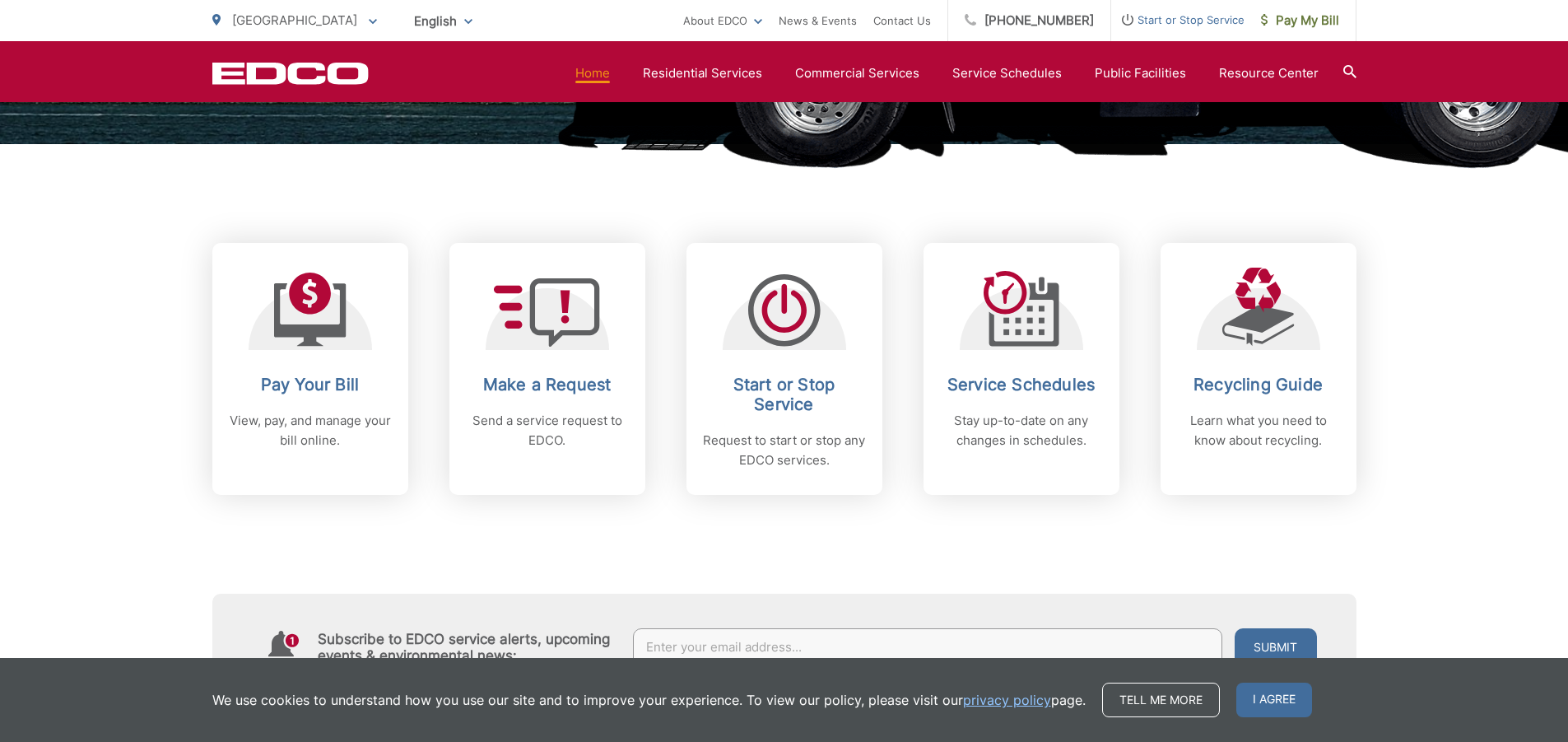
drag, startPoint x: 1046, startPoint y: 523, endPoint x: 869, endPoint y: 526, distance: 177.0
click at [869, 526] on div "Subscribe to EDCO service alerts, upcoming events & environmental news: Submit" at bounding box center [784, 597] width 1145 height 205
click at [1071, 547] on div "Subscribe to EDCO service alerts, upcoming events & environmental news: Submit" at bounding box center [784, 597] width 1145 height 205
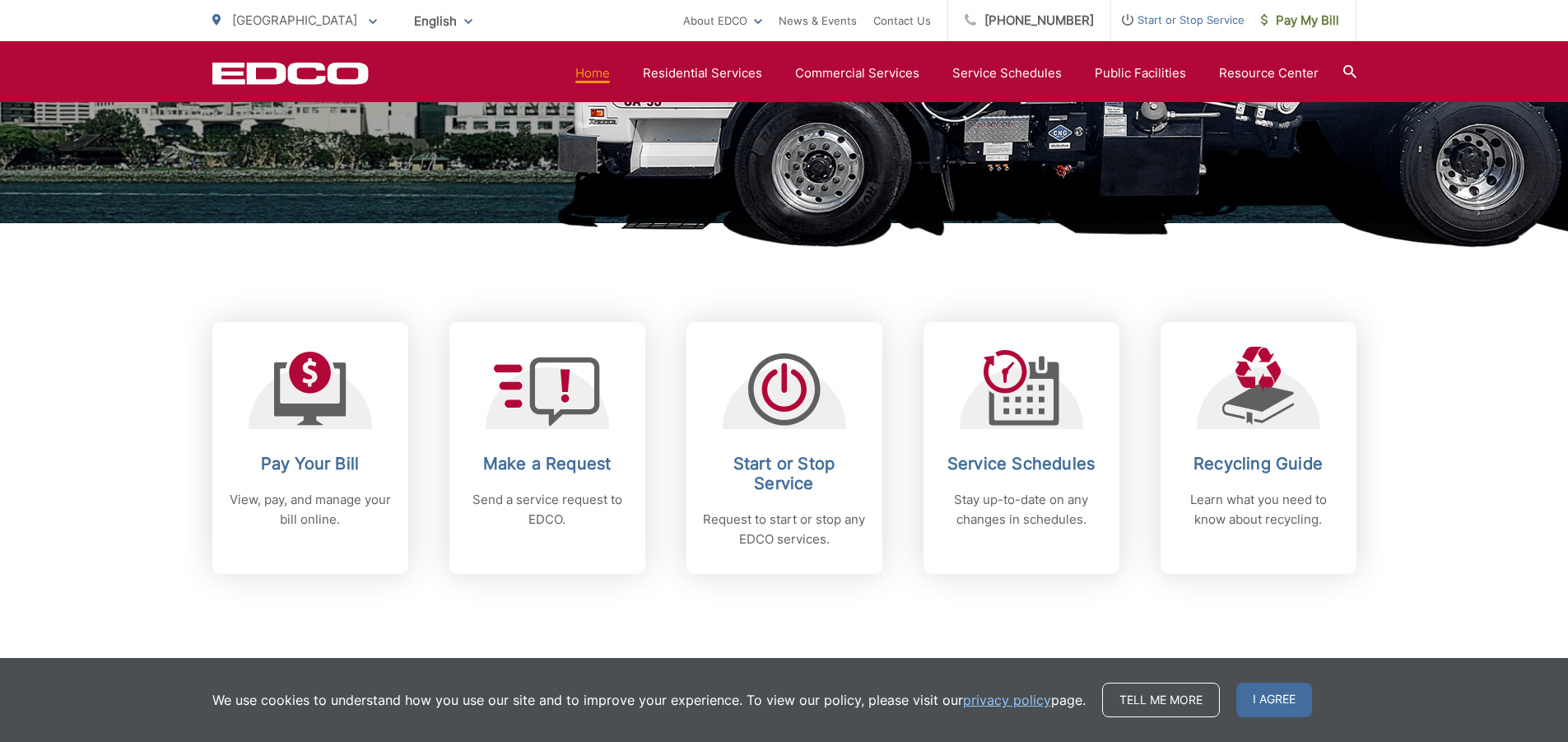
scroll to position [659, 0]
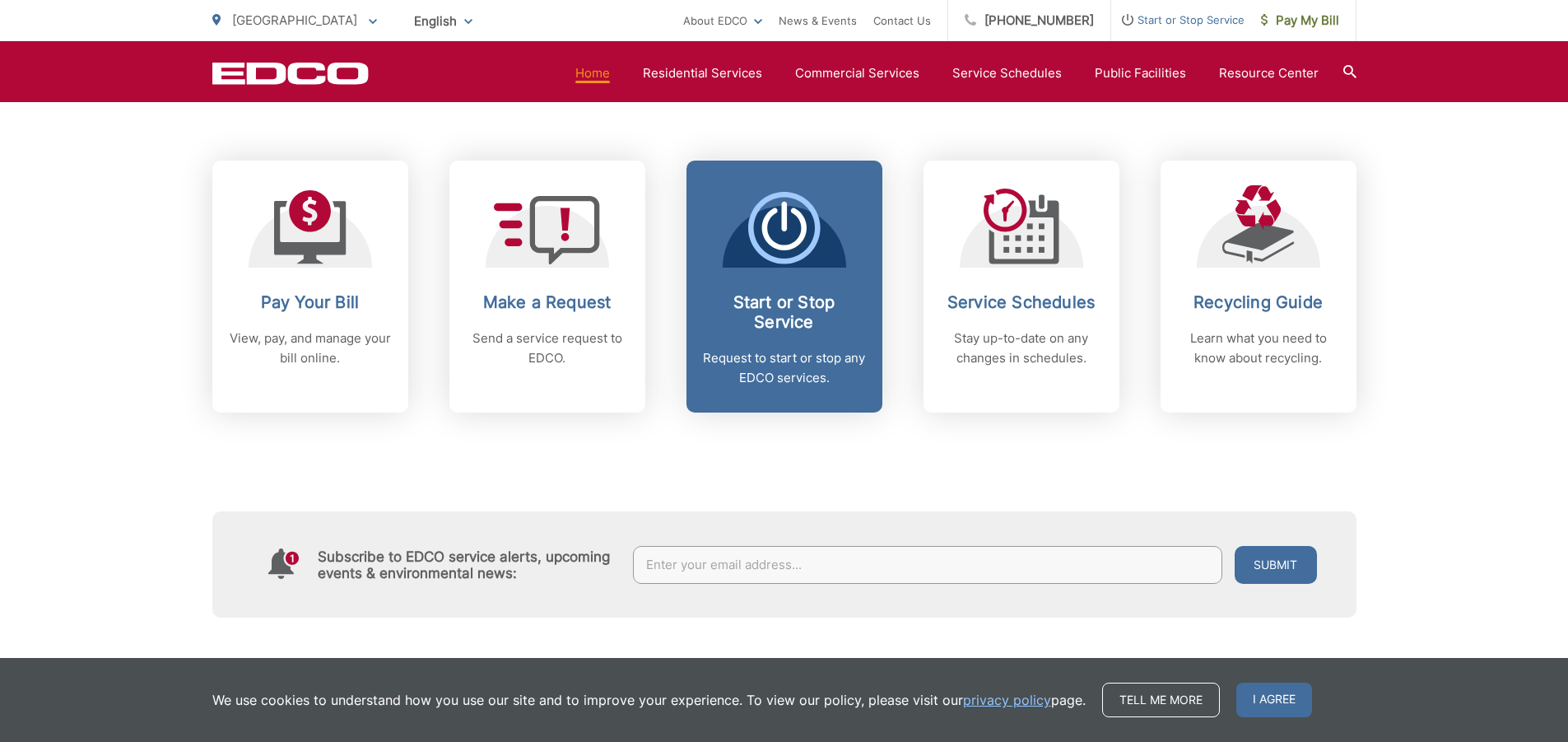
click at [770, 306] on h2 "Start or Stop Service" at bounding box center [784, 312] width 163 height 40
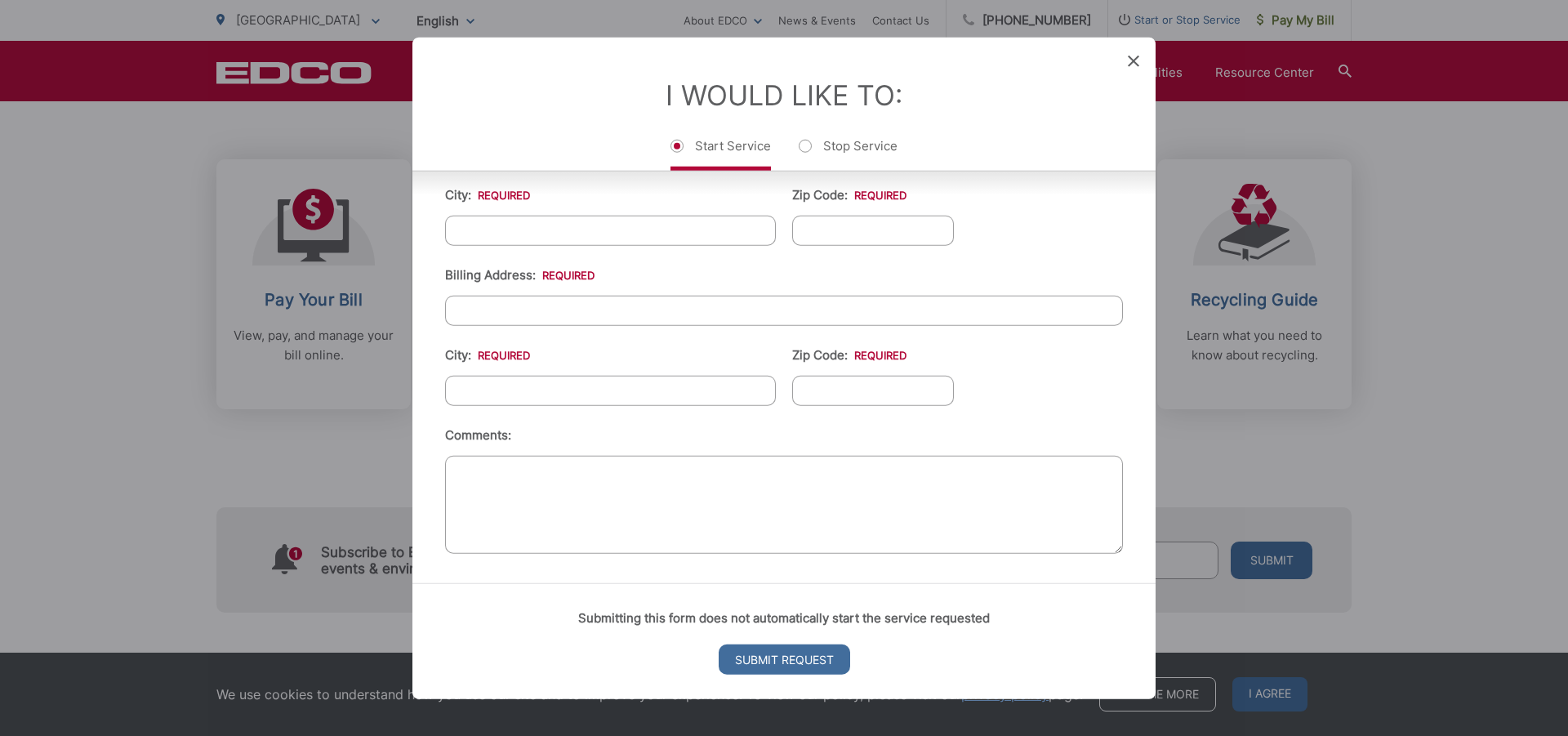
click at [515, 231] on input "City: *" at bounding box center [610, 230] width 331 height 30
type input "[GEOGRAPHIC_DATA]"
type input "92123"
type input "4983"
click at [843, 231] on input "92123" at bounding box center [873, 230] width 161 height 30
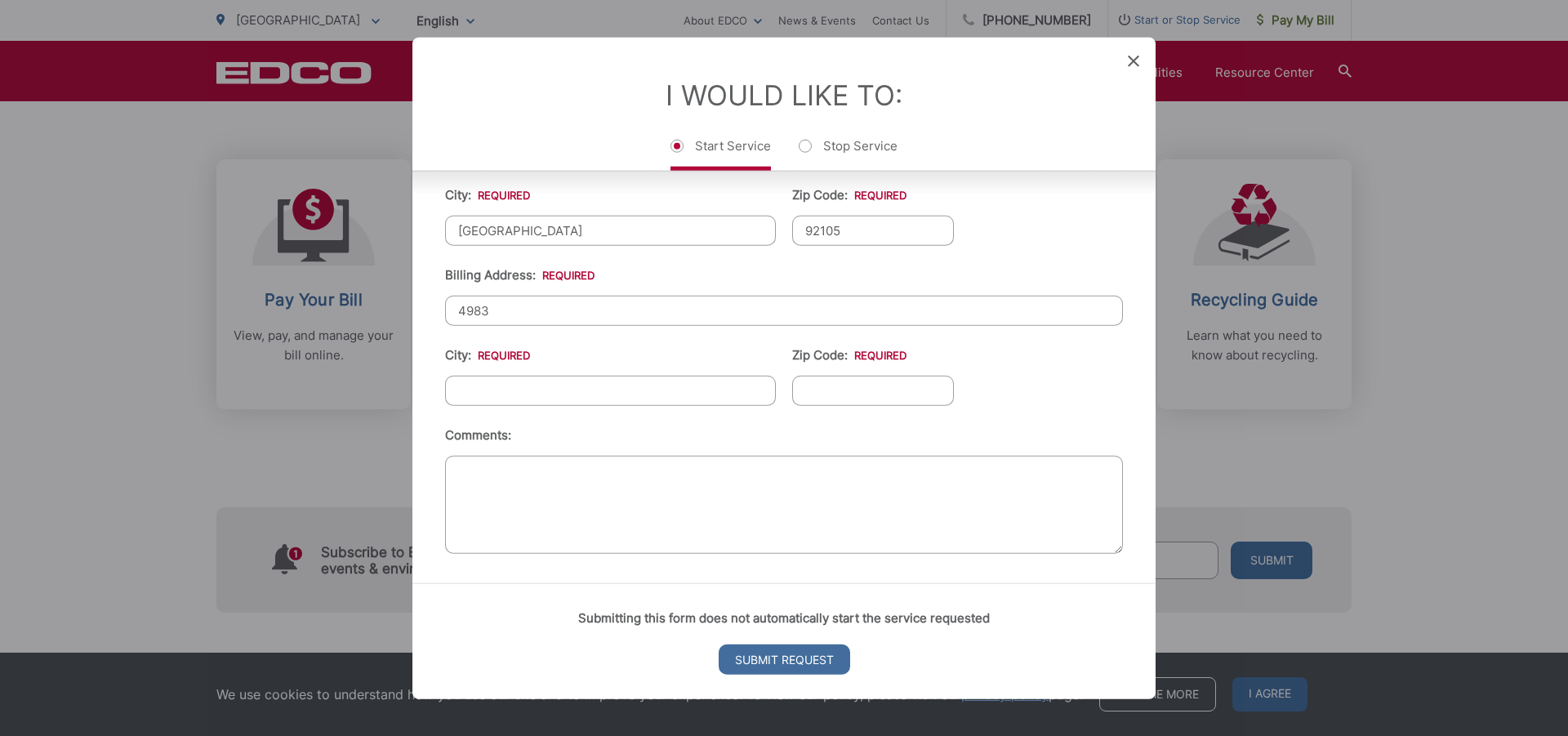
type input "92105"
click at [521, 306] on input "4983" at bounding box center [784, 310] width 678 height 30
type input "4"
type input "4232 University Ave."
click at [509, 387] on input "City: *" at bounding box center [610, 390] width 331 height 30
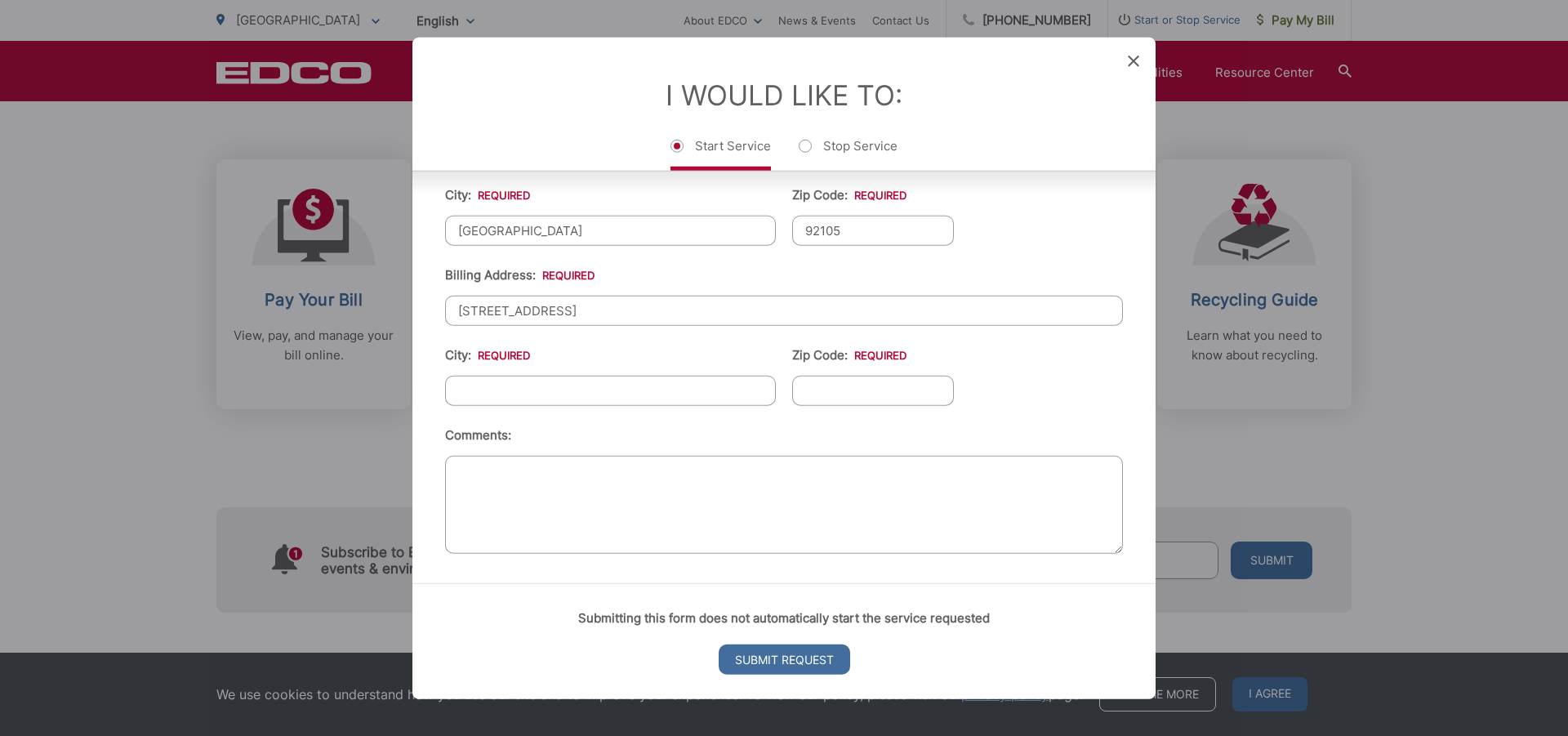
type input "[GEOGRAPHIC_DATA]"
click at [855, 393] on input "92123" at bounding box center [873, 390] width 161 height 30
type input "92105"
click at [1129, 59] on icon at bounding box center [1134, 60] width 11 height 11
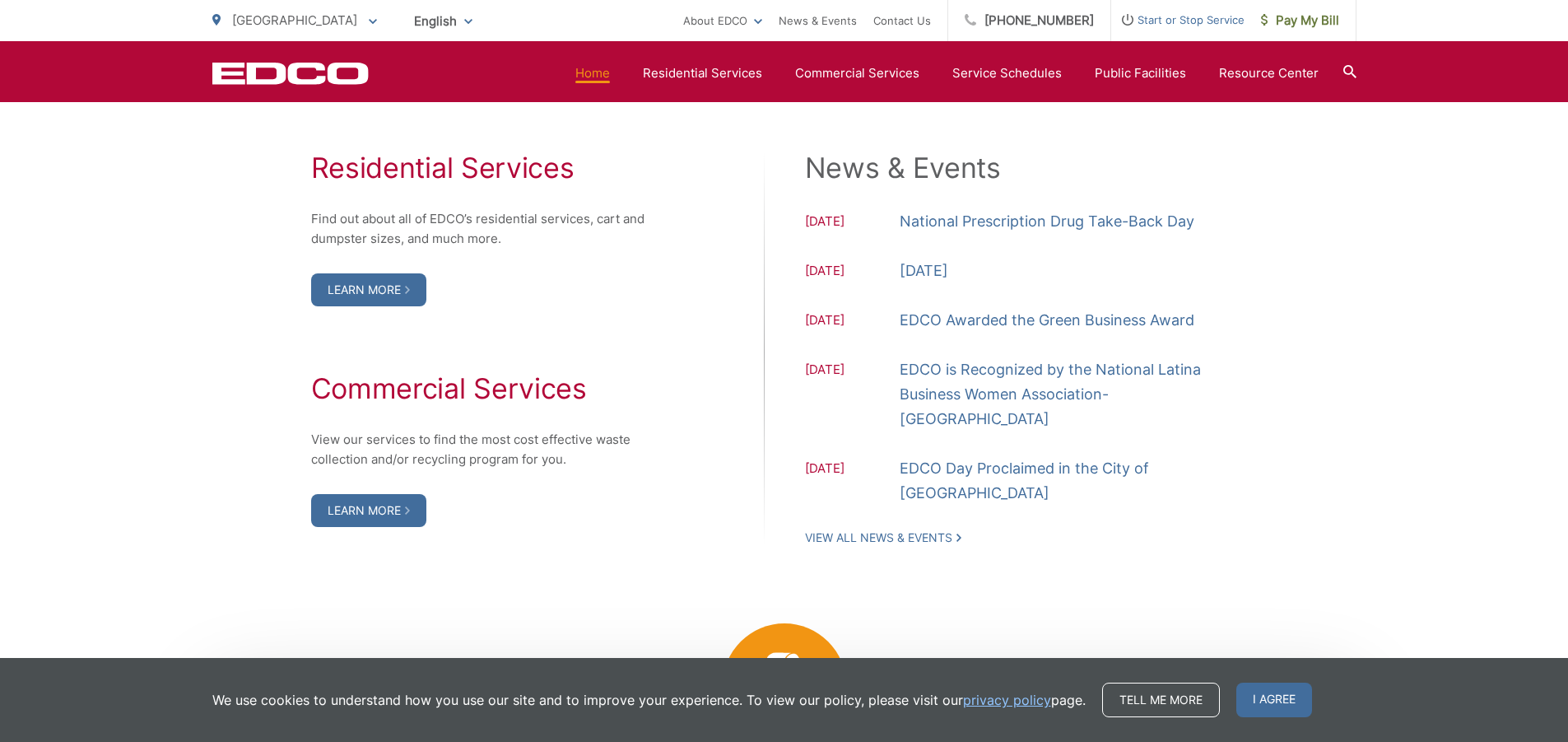
scroll to position [1729, 0]
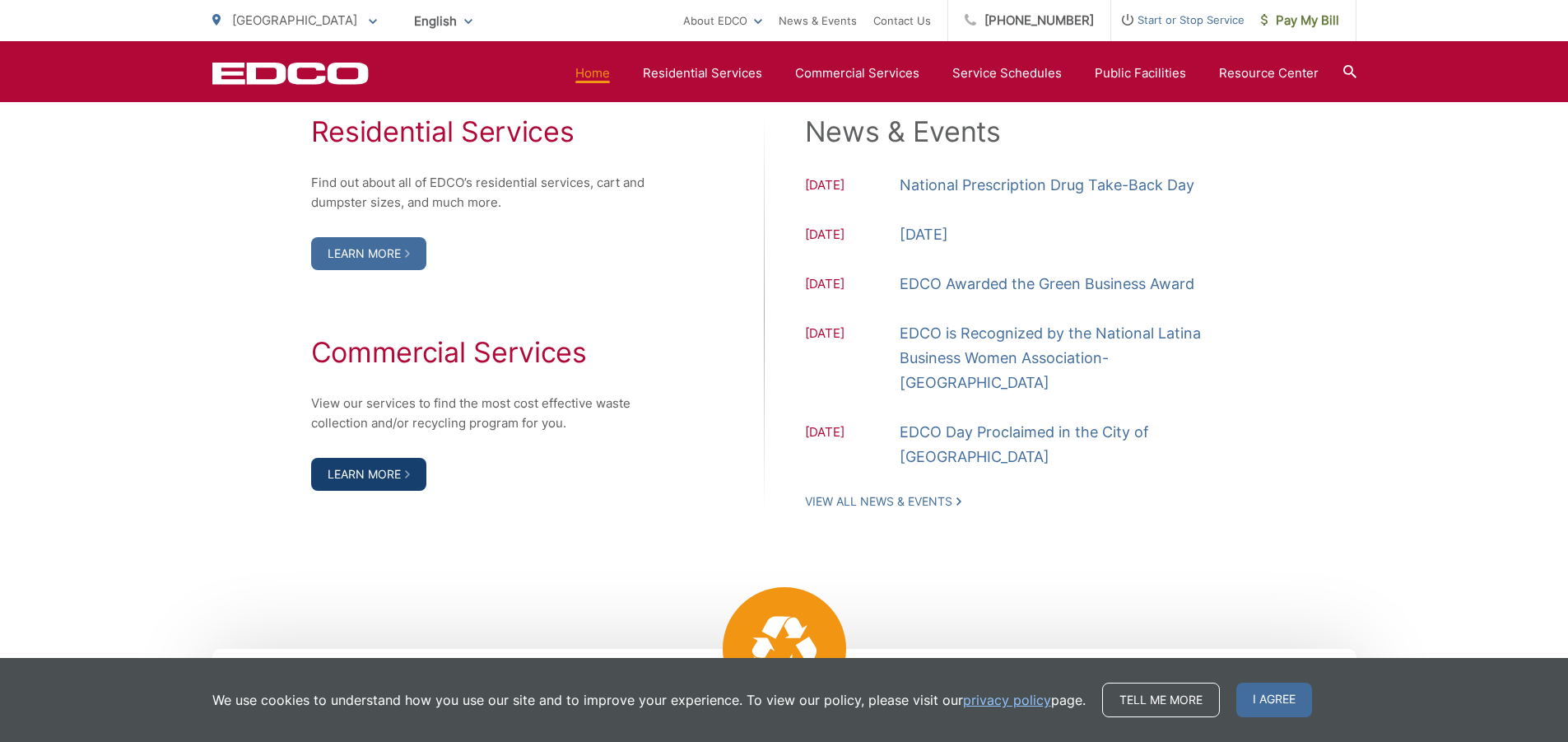
click at [377, 481] on link "Learn More" at bounding box center [368, 474] width 115 height 33
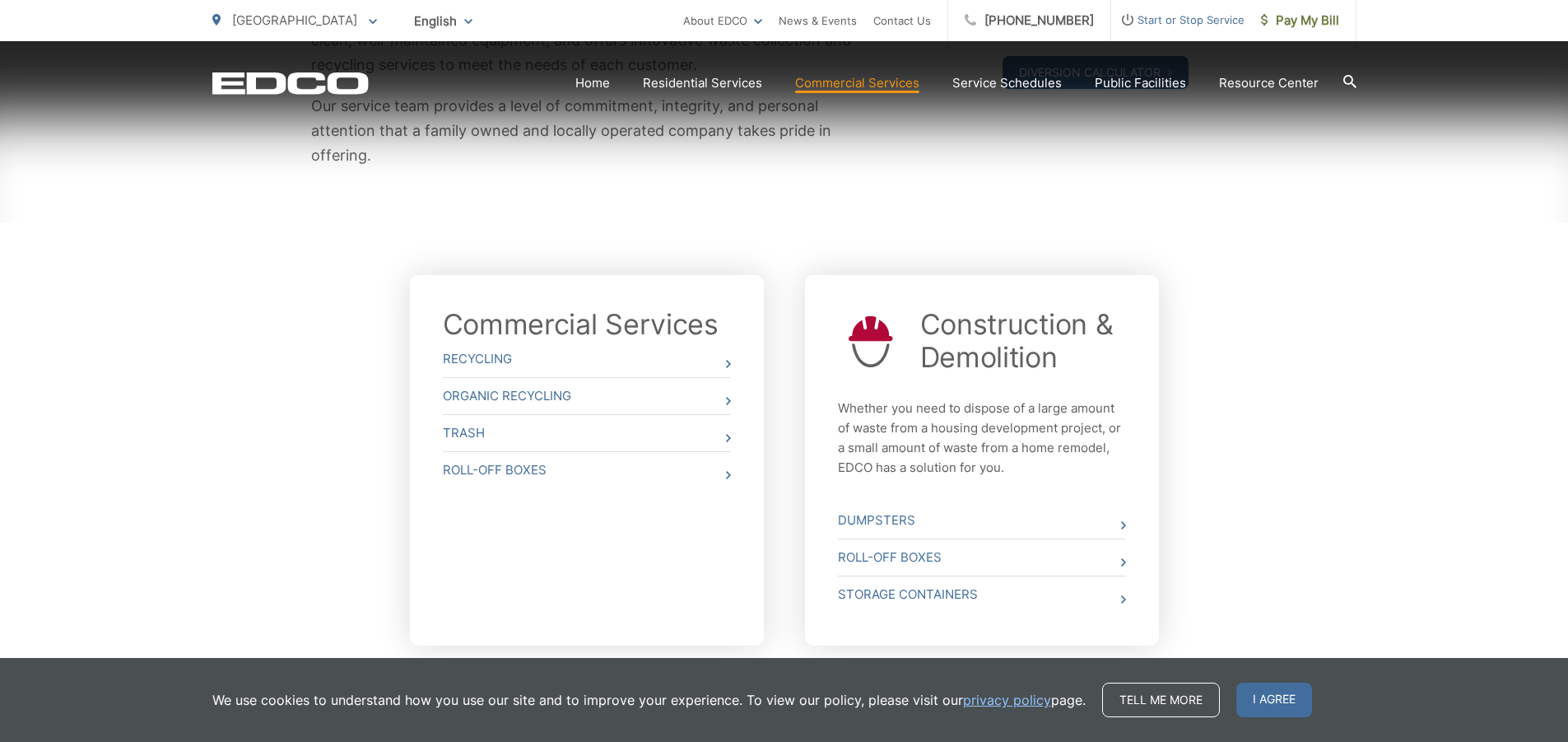
scroll to position [495, 0]
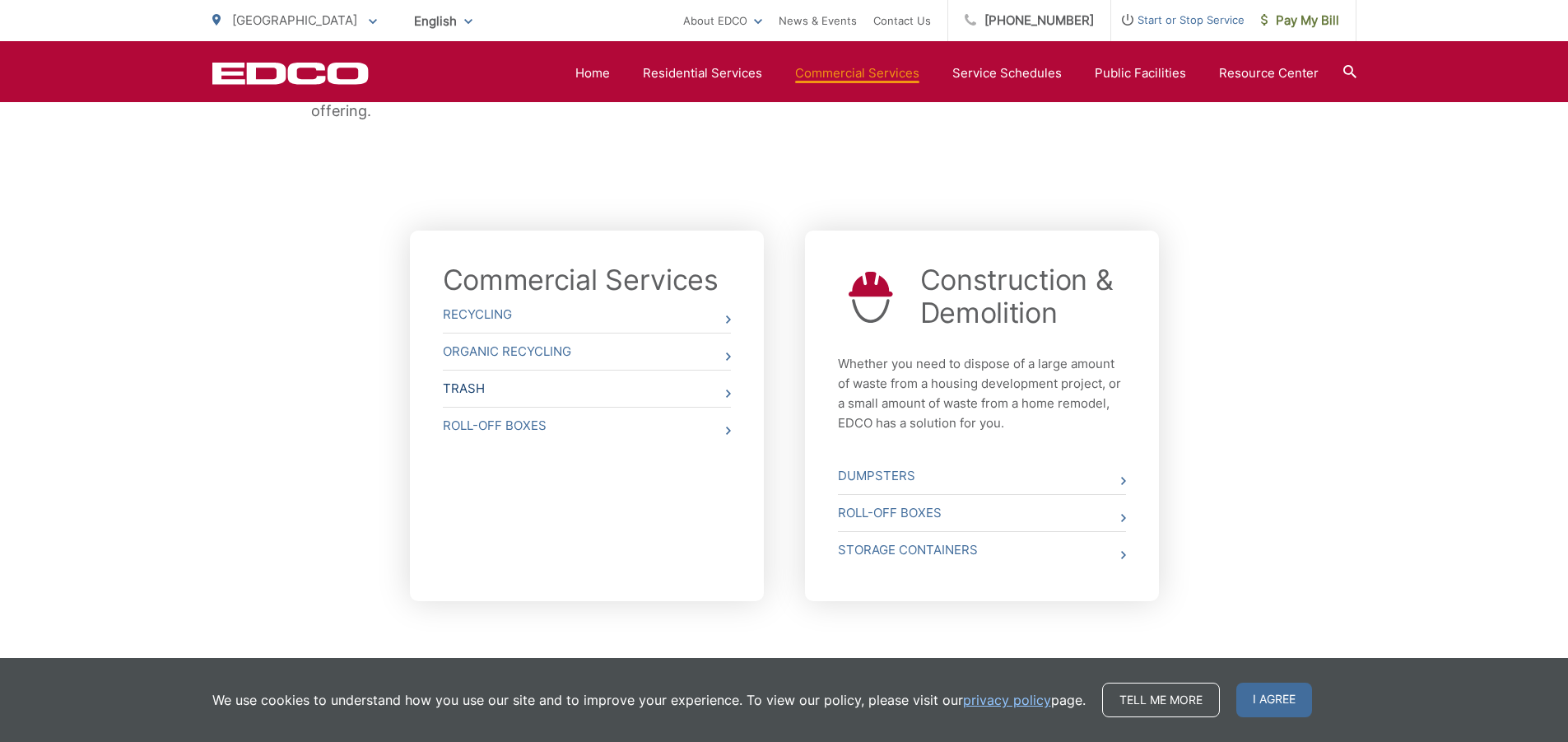
click at [667, 396] on link "Trash" at bounding box center [587, 389] width 288 height 36
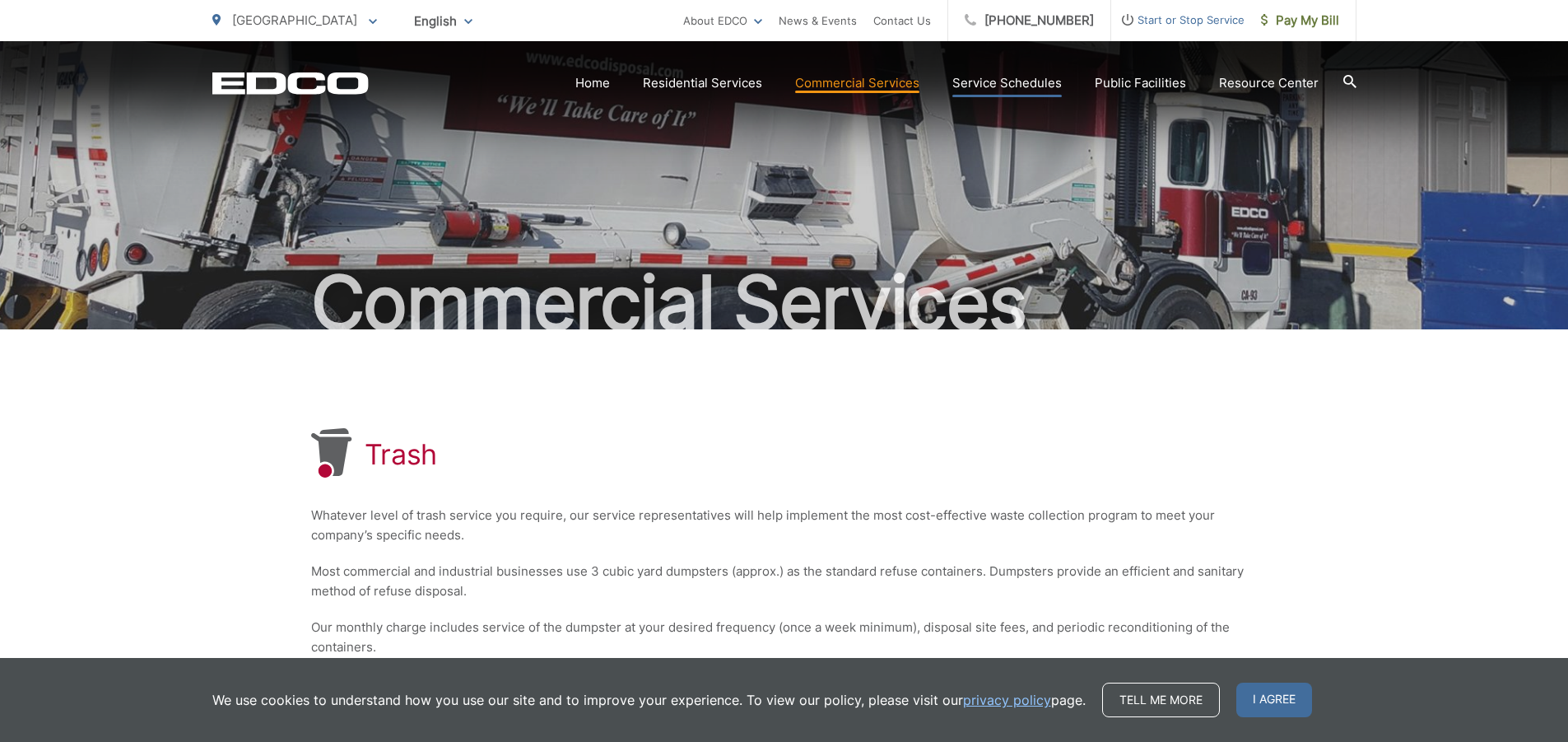
click at [1036, 83] on link "Service Schedules" at bounding box center [1007, 83] width 109 height 20
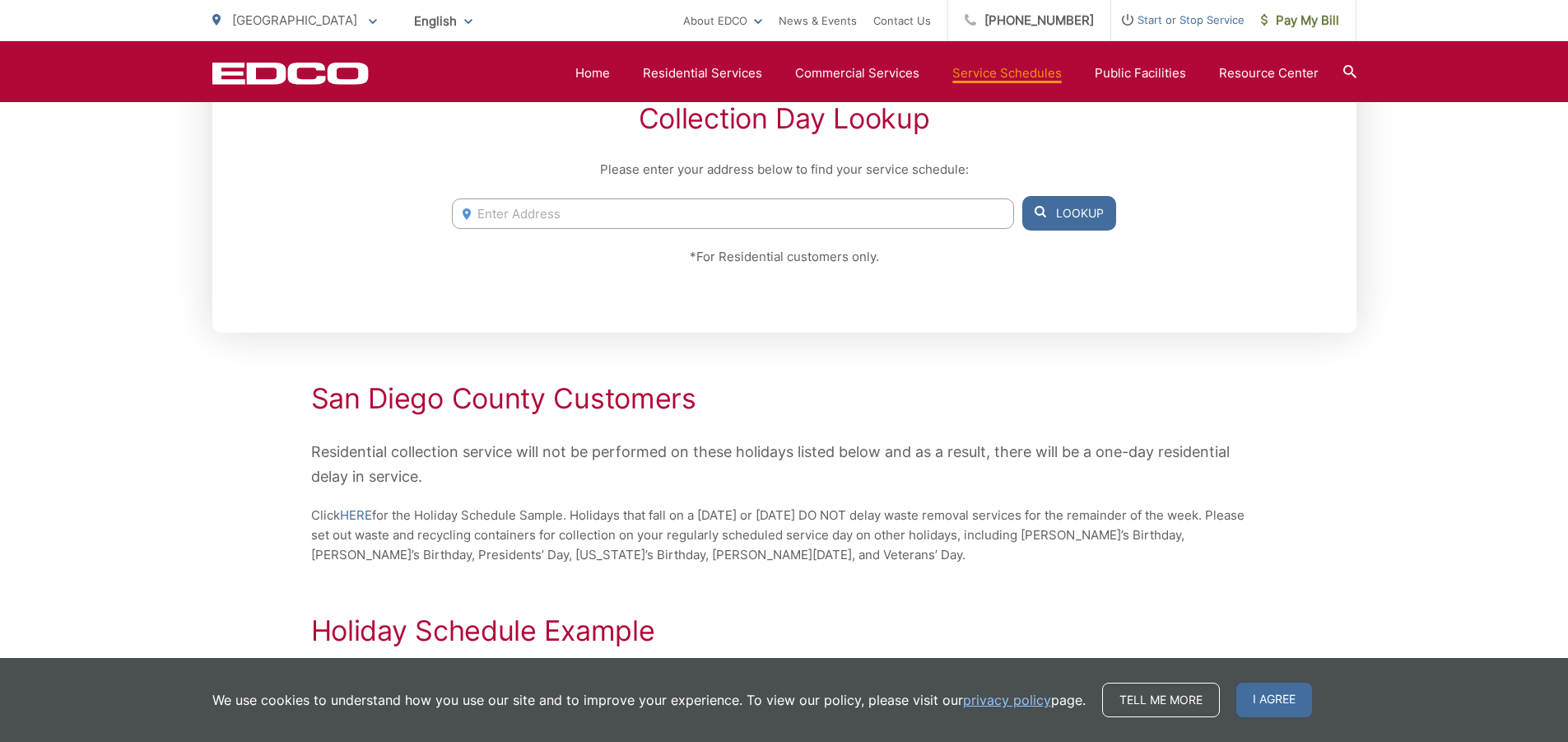
scroll to position [46, 0]
